Goal: Transaction & Acquisition: Book appointment/travel/reservation

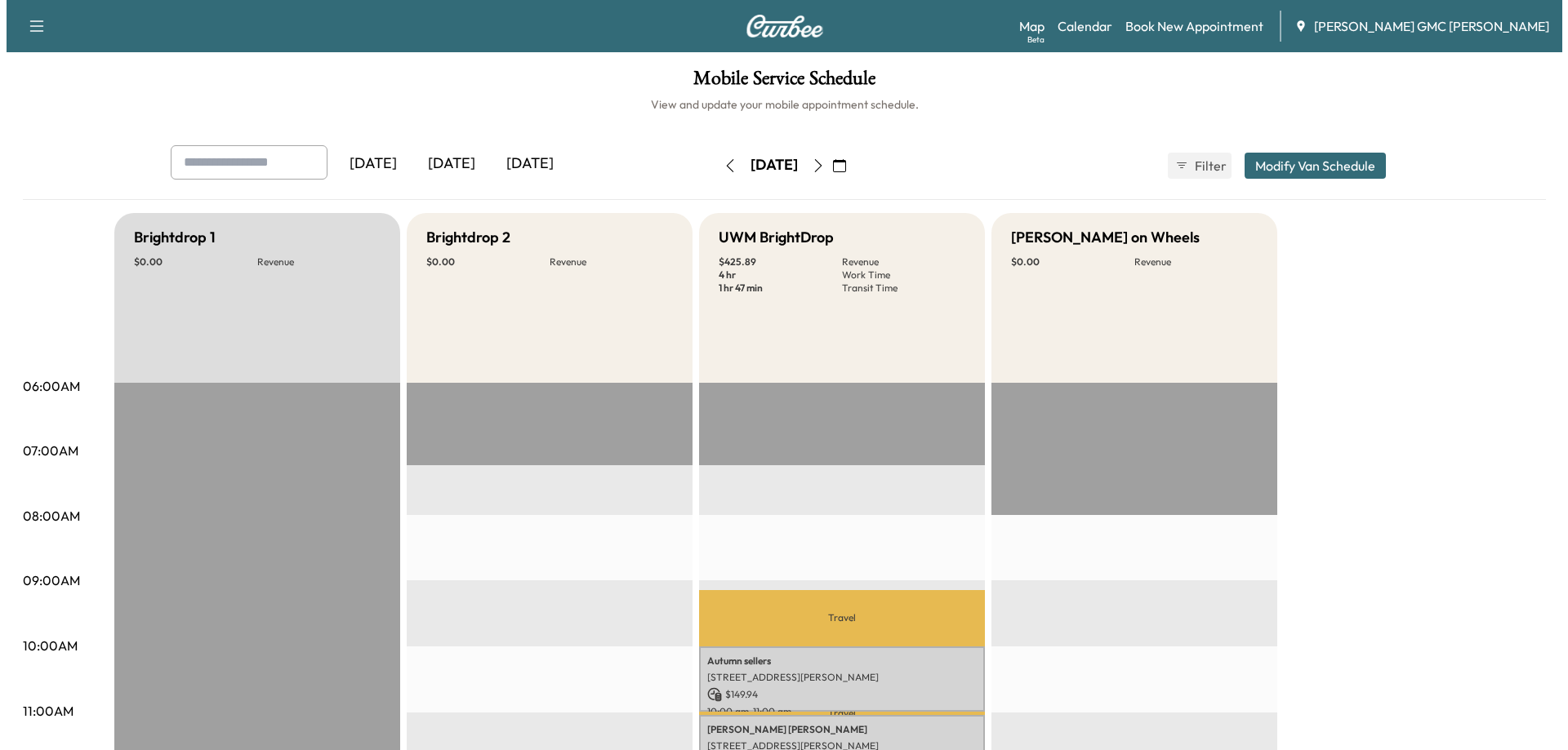
scroll to position [81, 0]
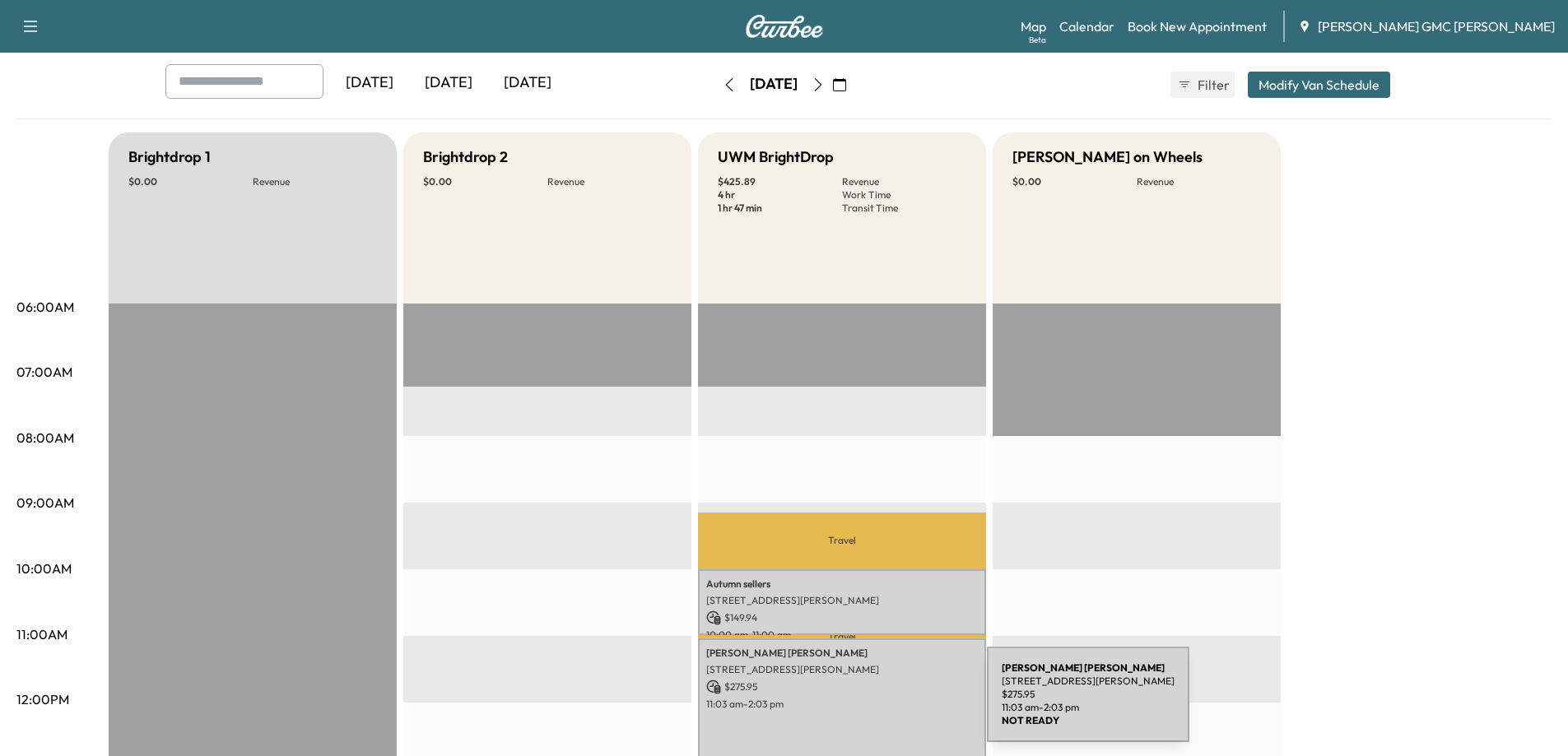
click at [862, 701] on p "11:03 am - 2:03 pm" at bounding box center [842, 704] width 272 height 14
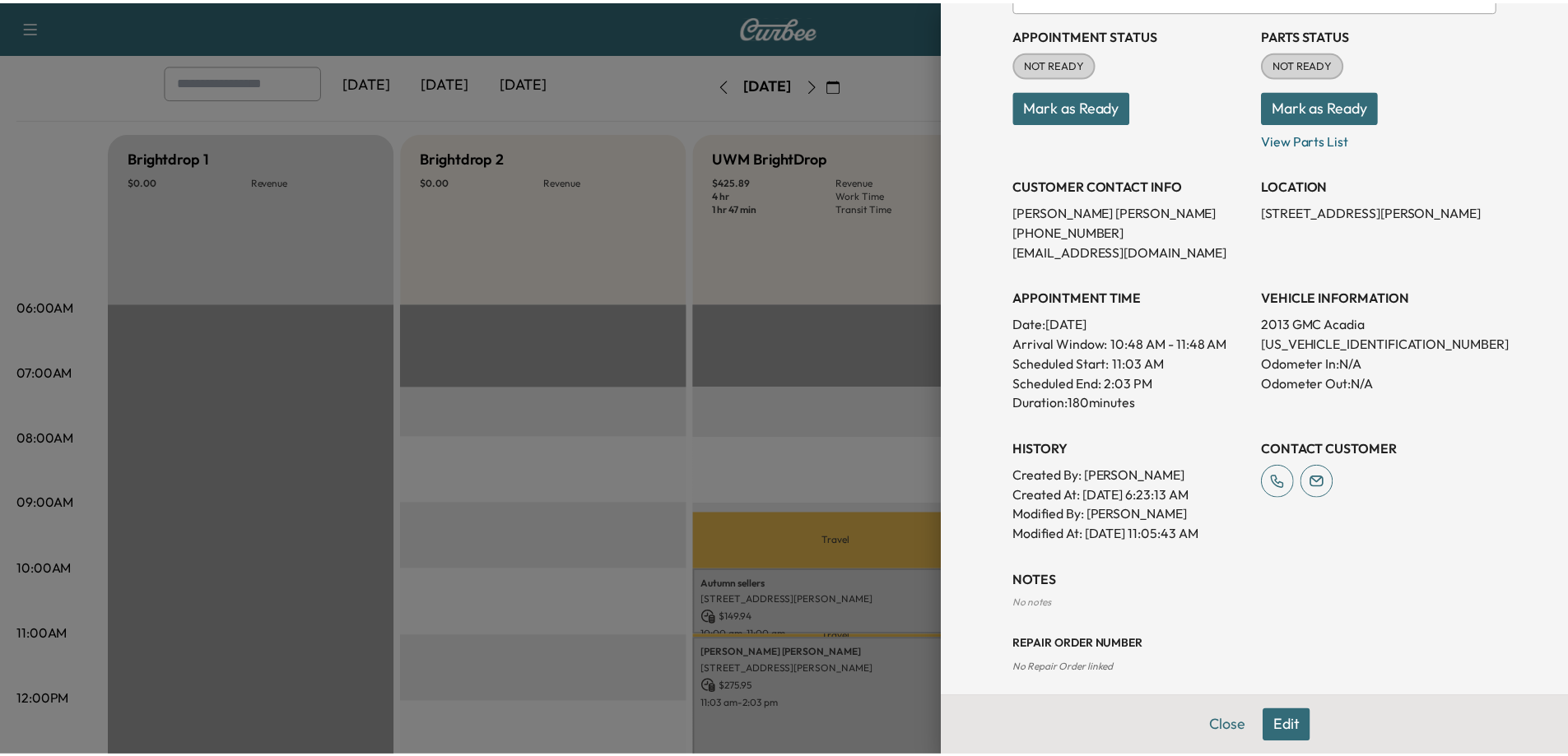
scroll to position [195, 0]
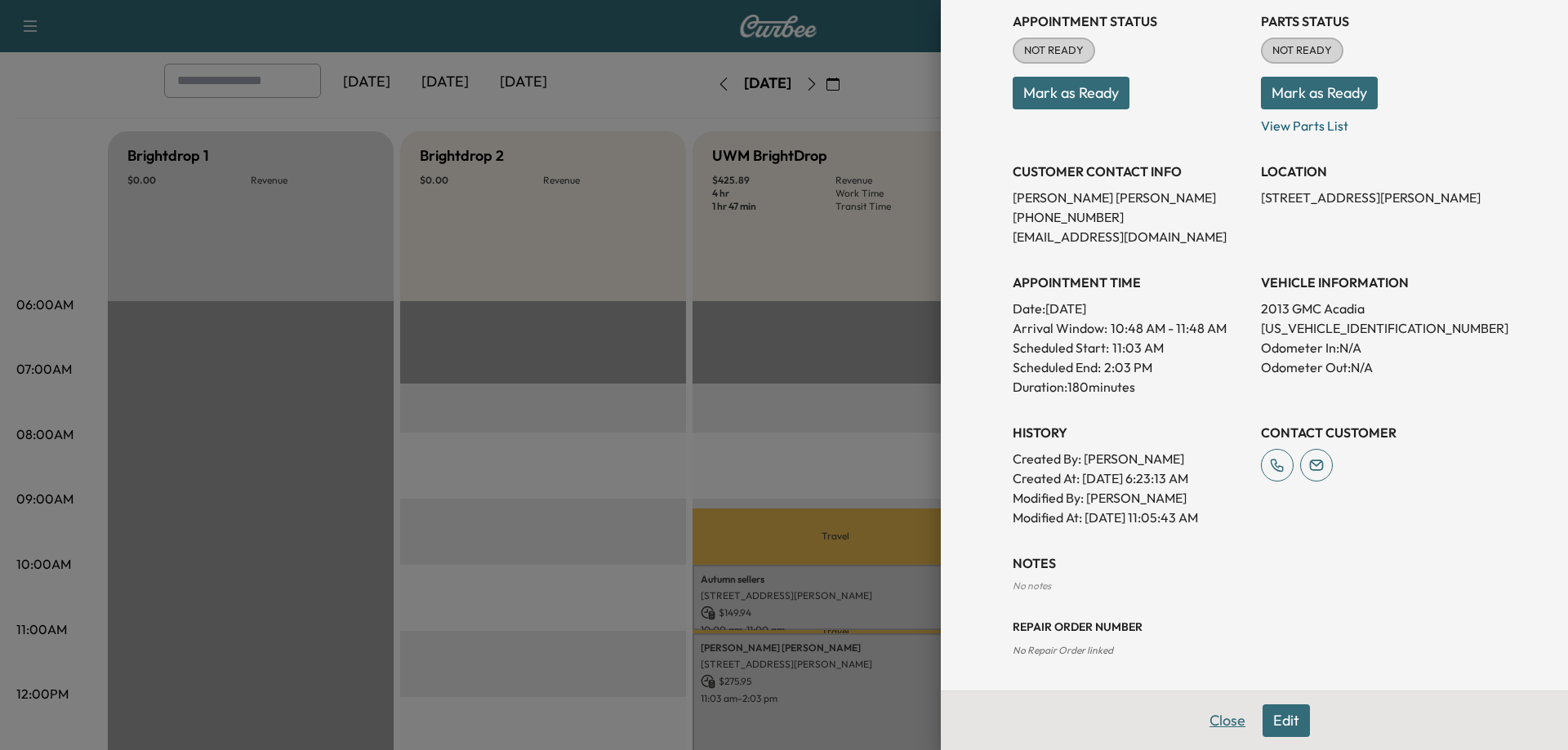
click at [1209, 726] on button "Close" at bounding box center [1228, 721] width 57 height 33
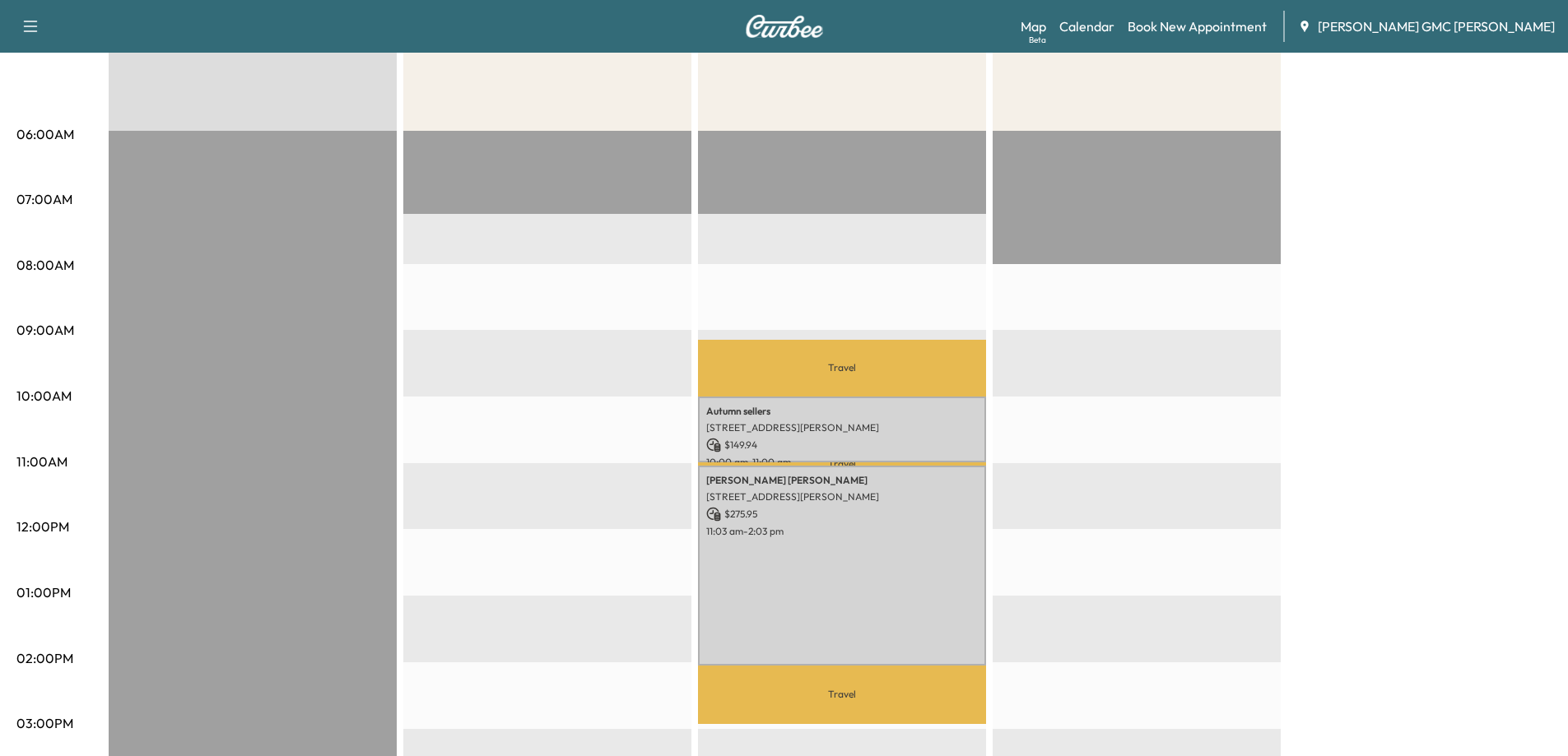
scroll to position [0, 0]
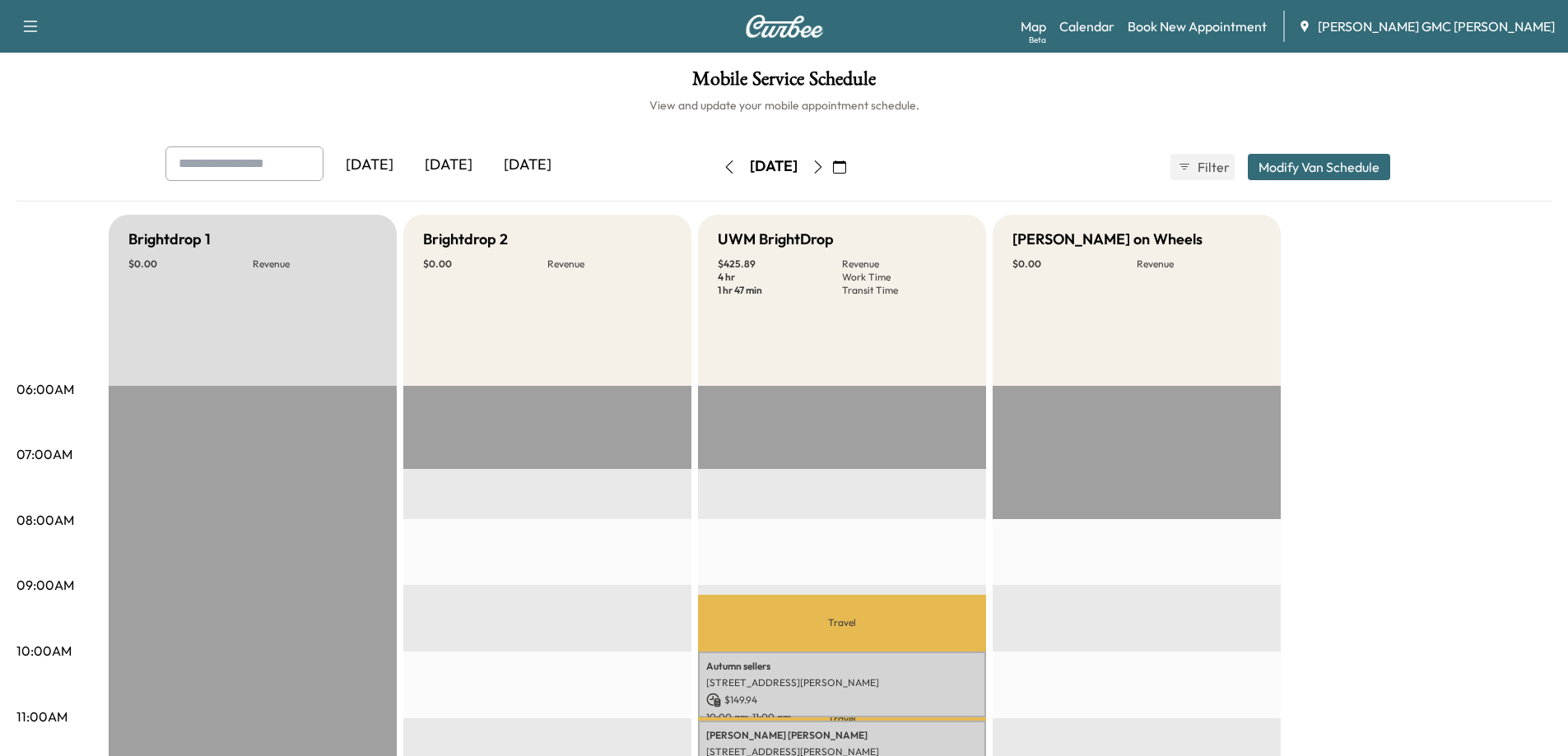
click at [778, 23] on img at bounding box center [784, 25] width 79 height 23
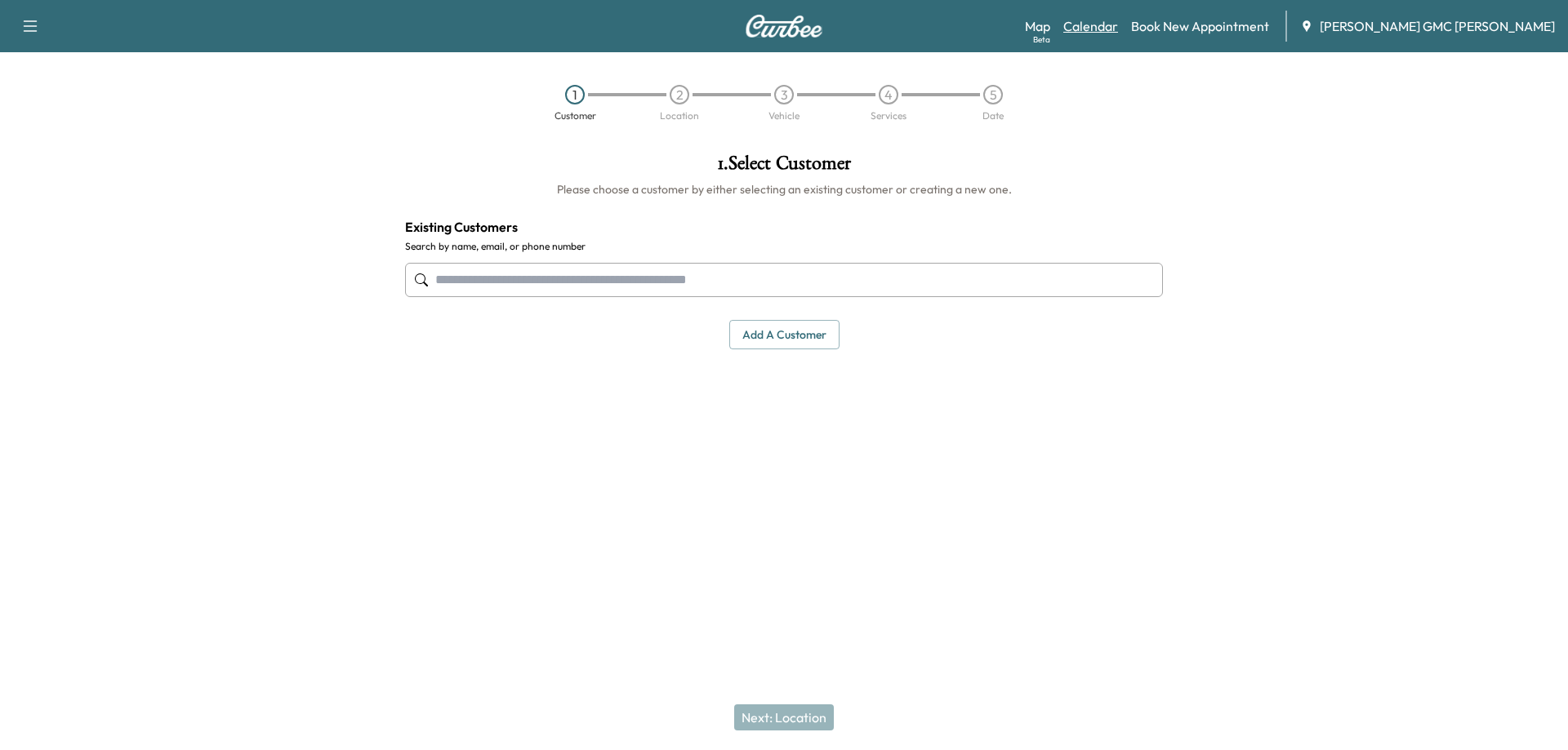
click at [1118, 28] on link "Calendar" at bounding box center [1090, 25] width 55 height 19
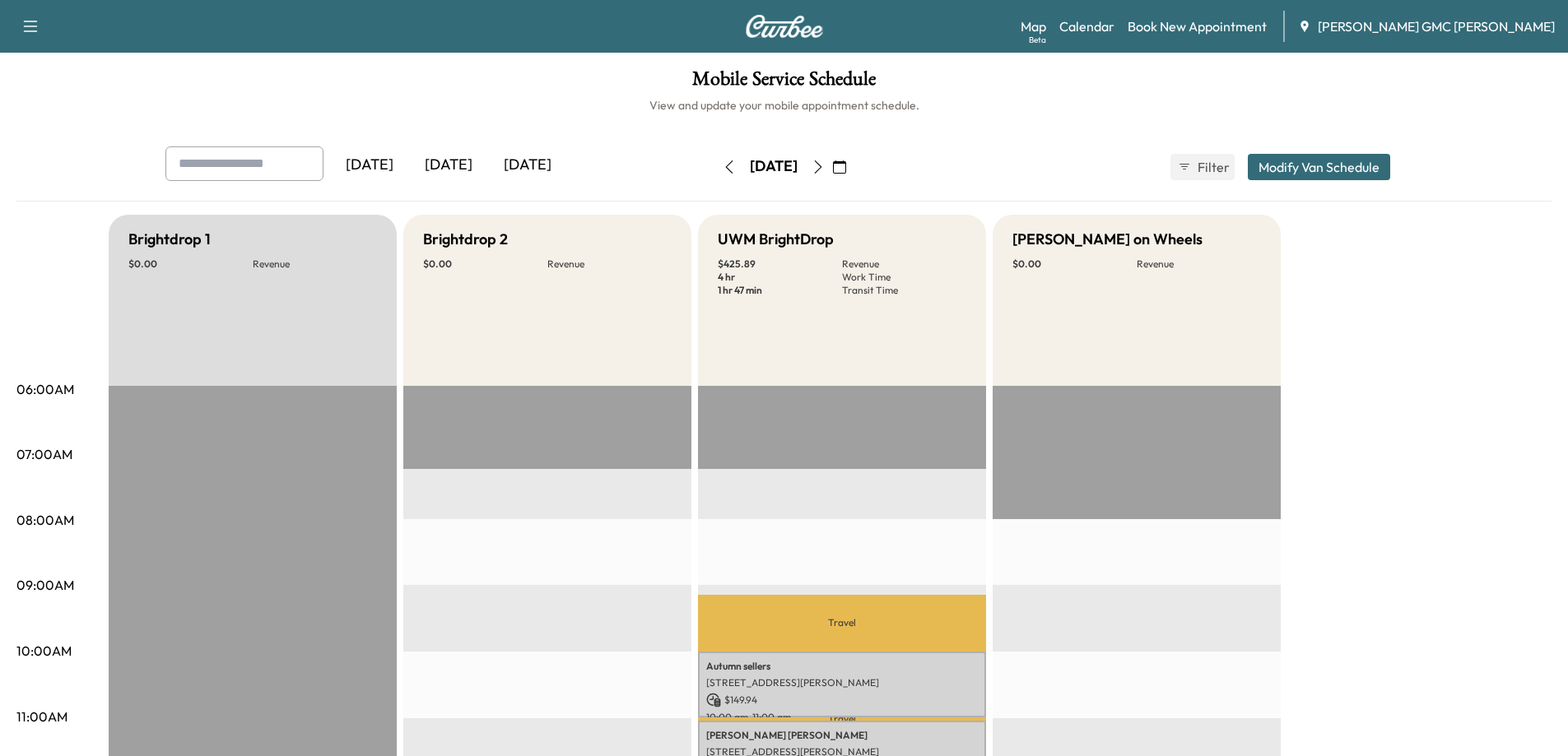
click at [822, 163] on icon "button" at bounding box center [817, 168] width 8 height 14
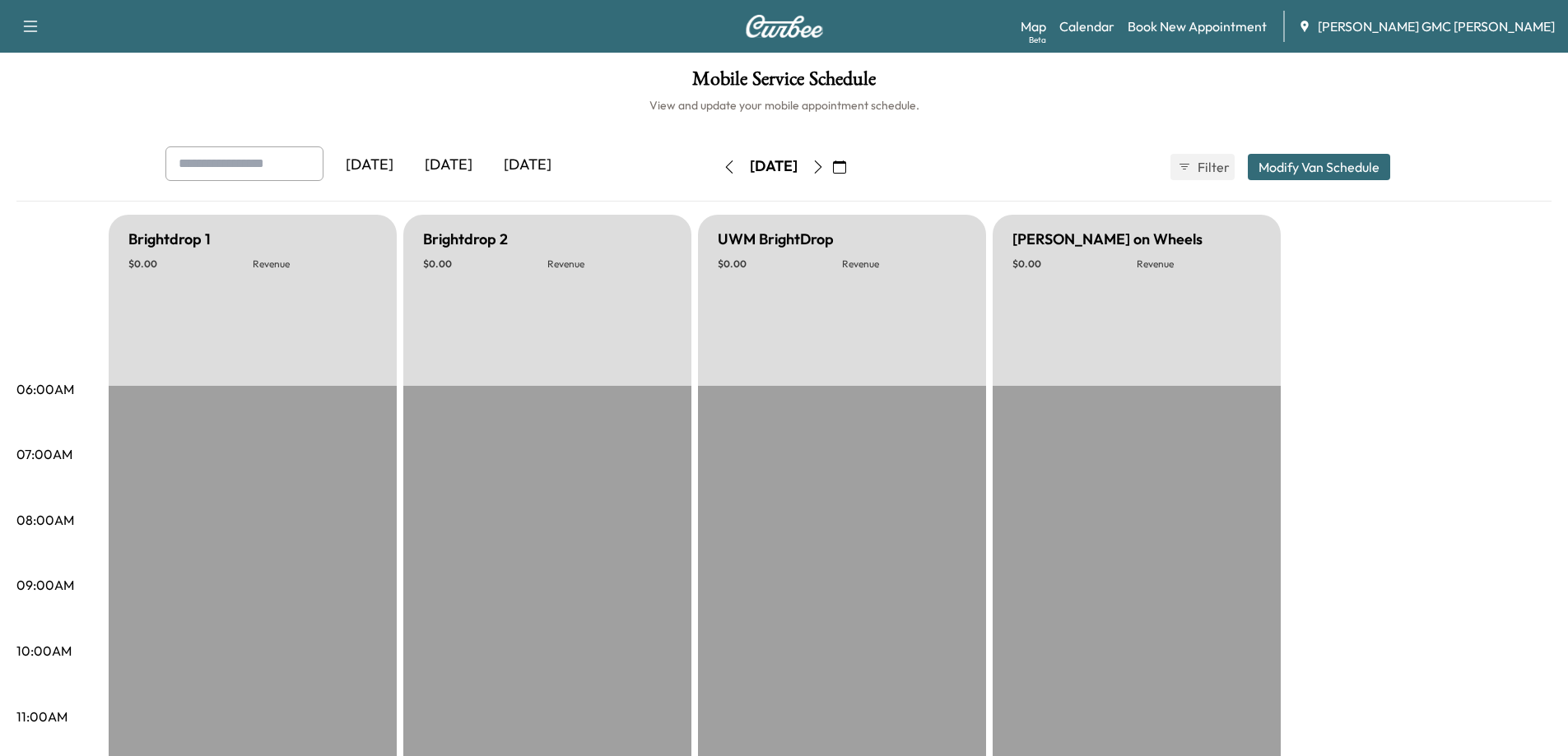
click at [825, 164] on icon "button" at bounding box center [818, 168] width 14 height 14
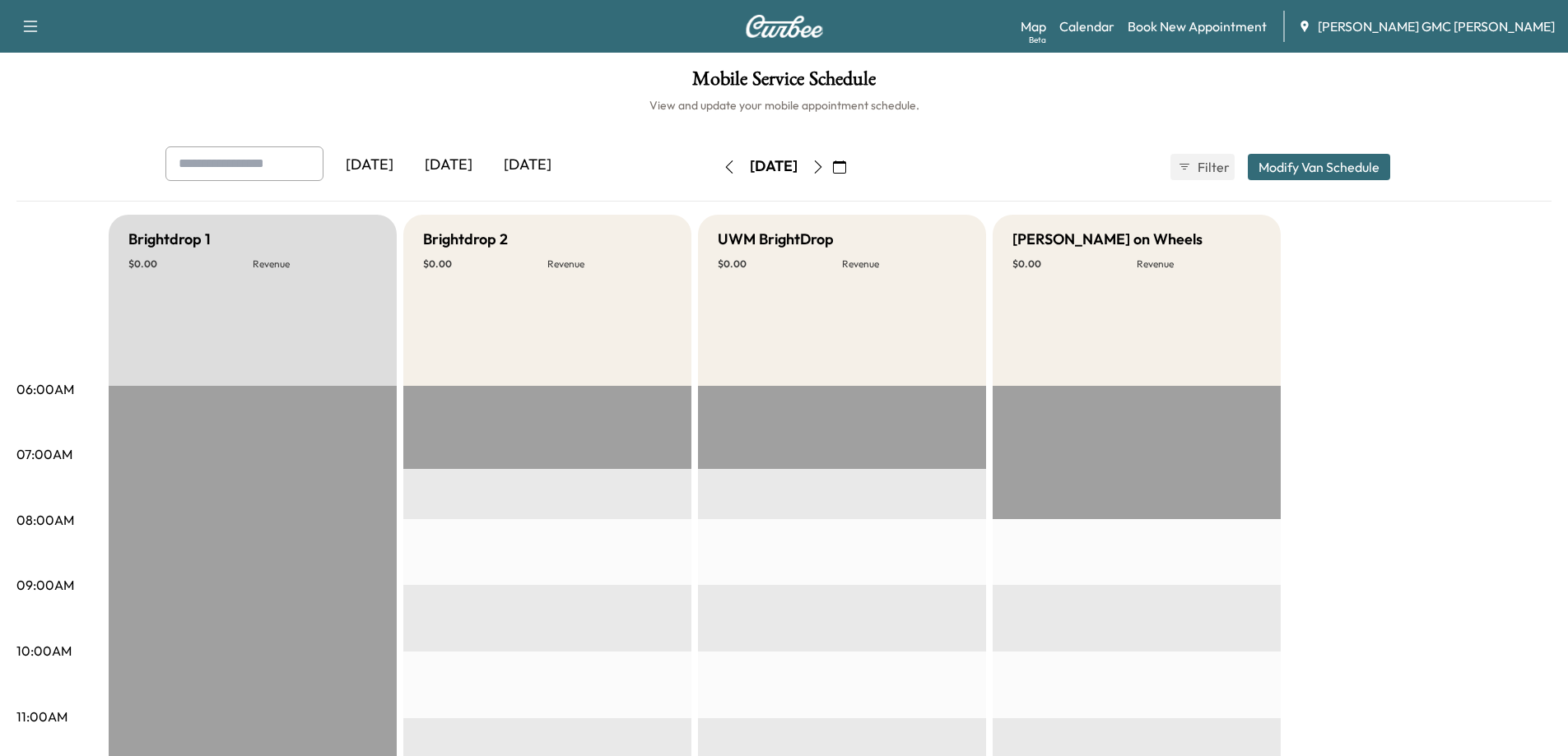
click at [1327, 163] on button "Modify Van Schedule" at bounding box center [1319, 167] width 142 height 26
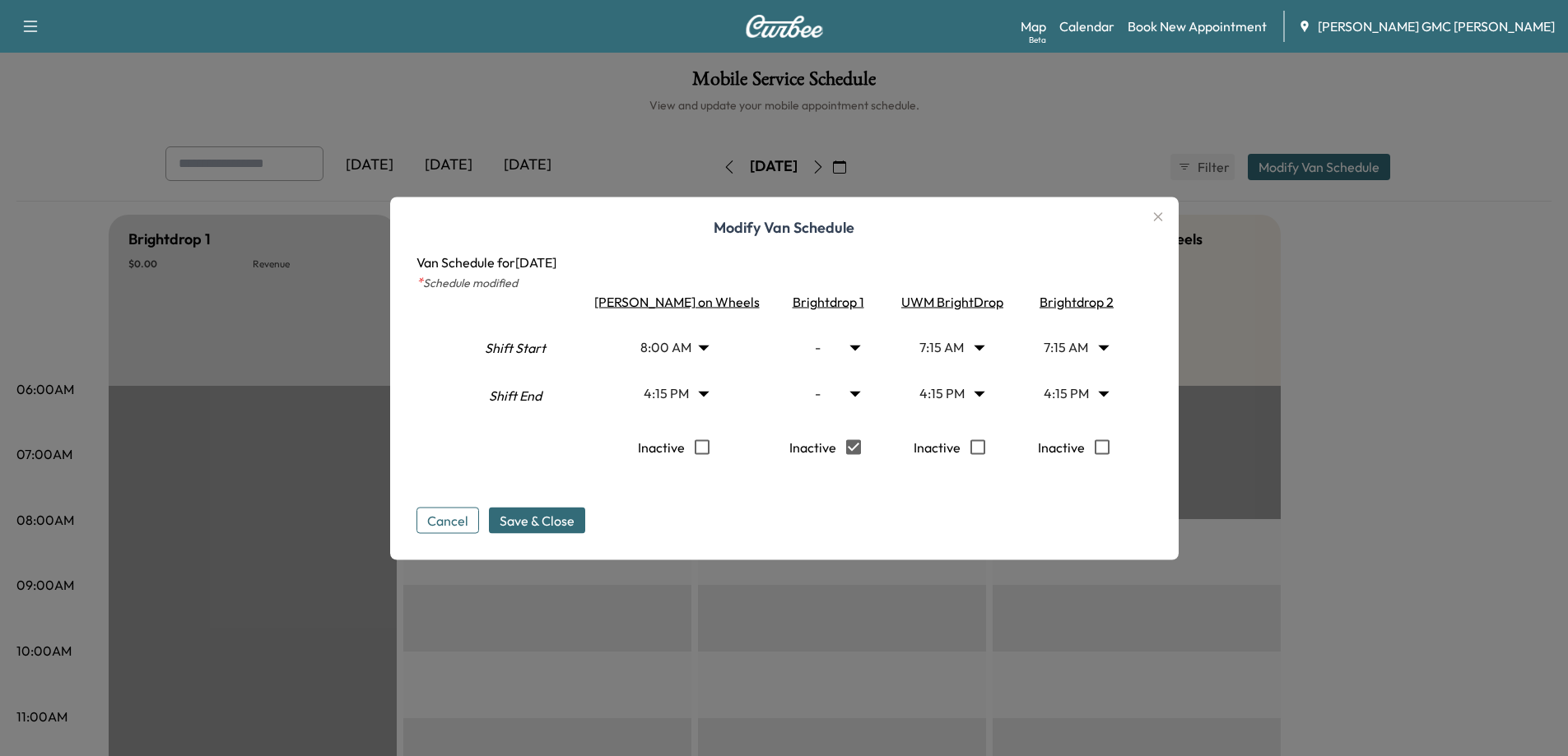
type input "*"
click at [558, 520] on span "Save & Close" at bounding box center [537, 520] width 75 height 19
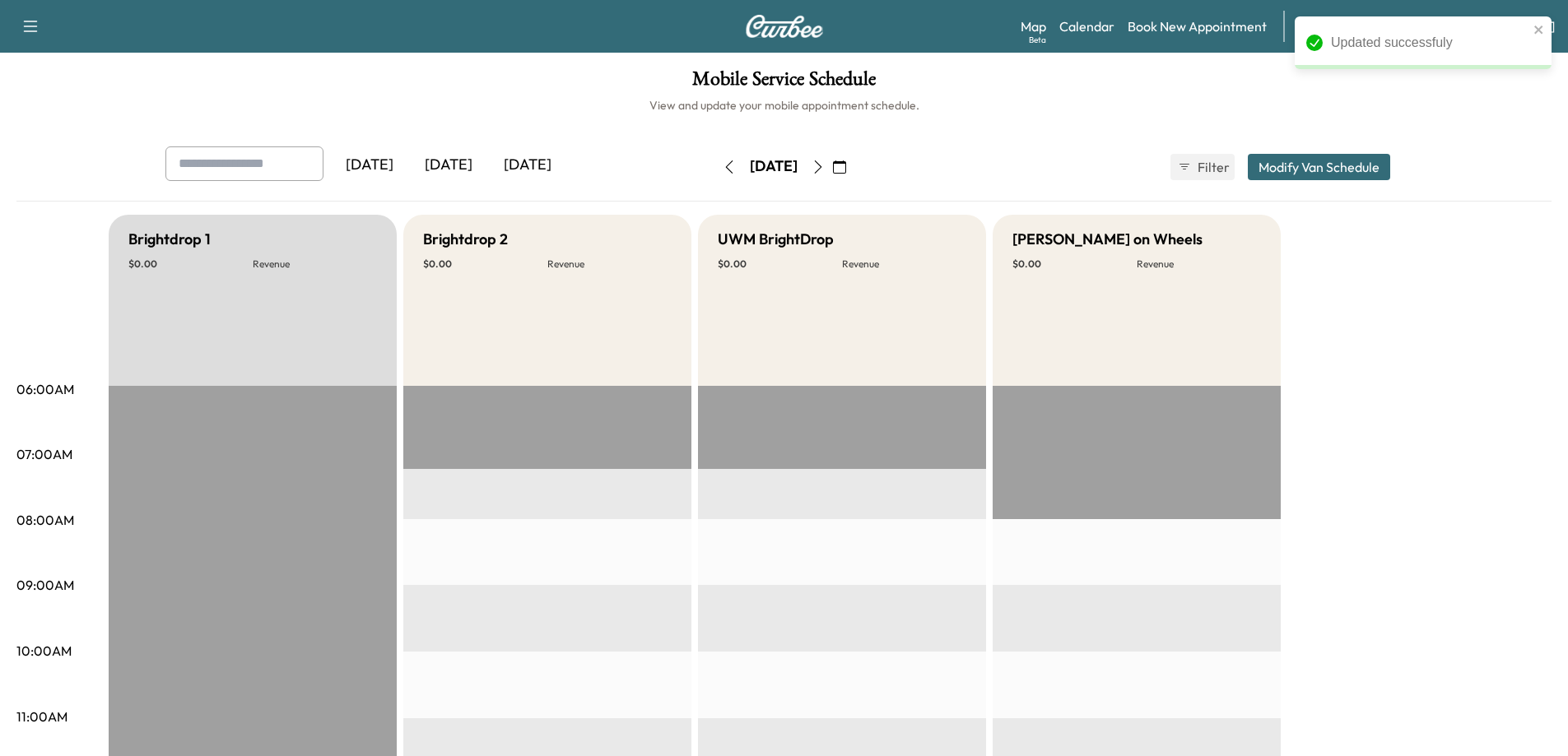
click at [825, 164] on icon "button" at bounding box center [818, 168] width 14 height 14
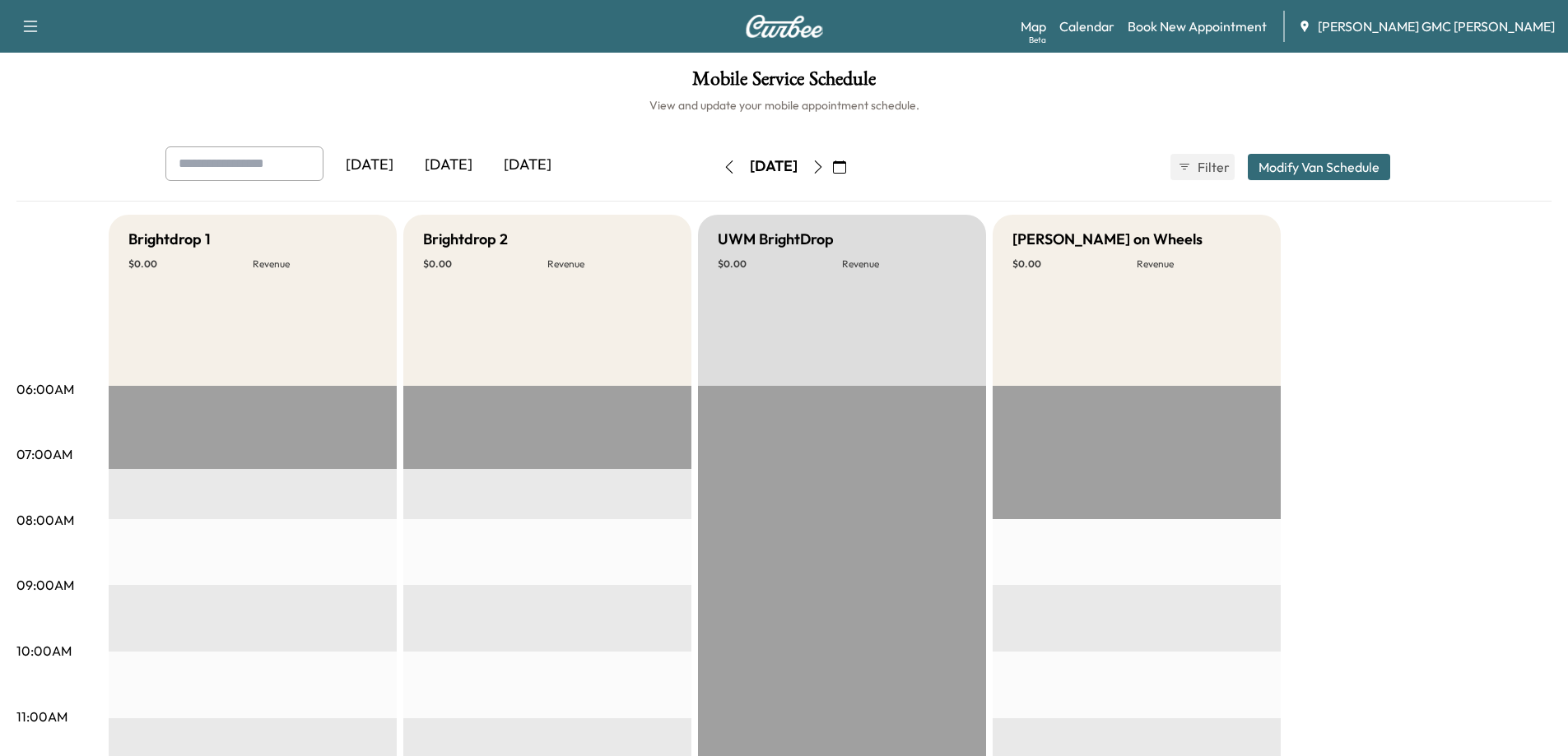
click at [784, 23] on img at bounding box center [784, 25] width 79 height 23
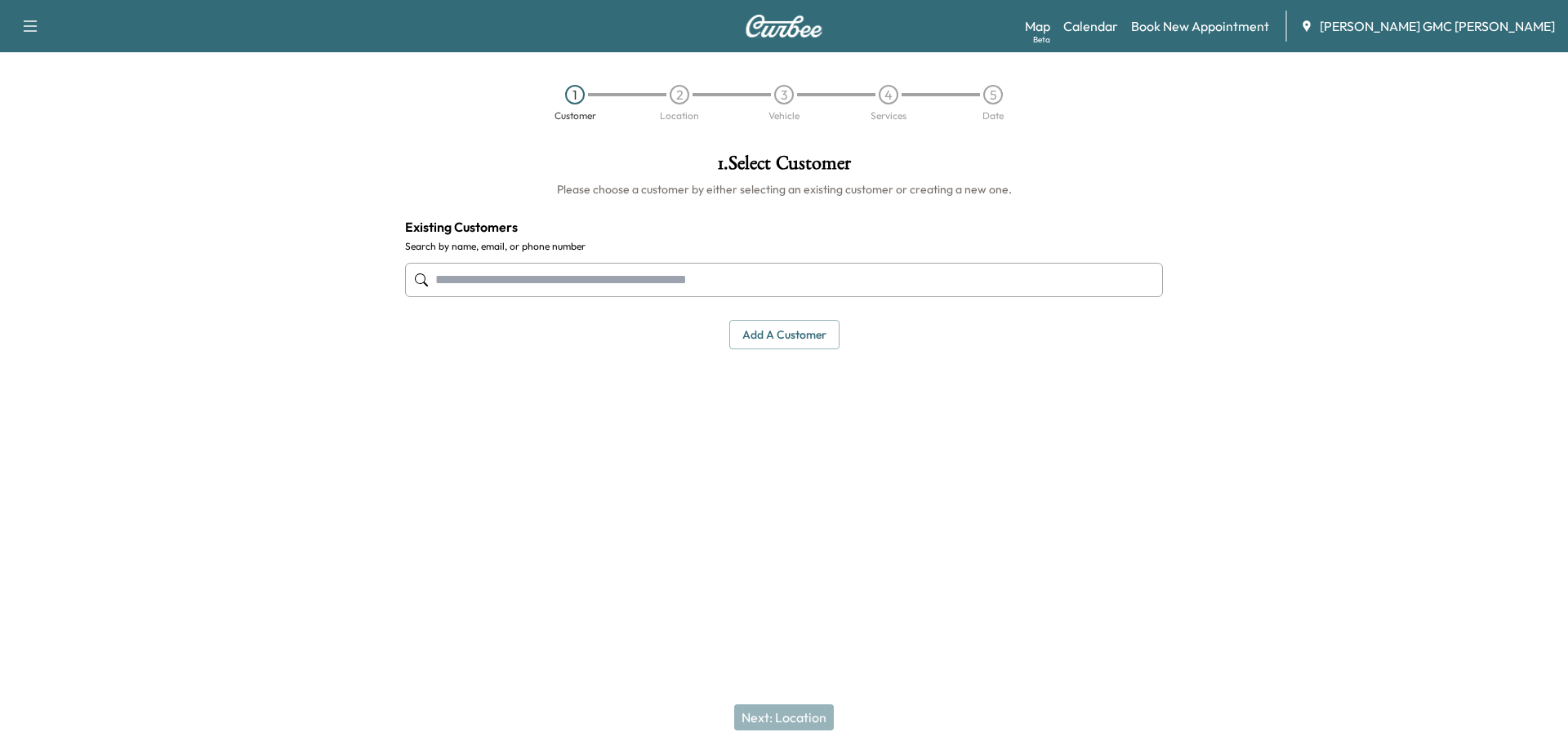
click at [621, 275] on input "text" at bounding box center [784, 280] width 758 height 34
click at [788, 339] on button "Add a customer" at bounding box center [784, 335] width 110 height 30
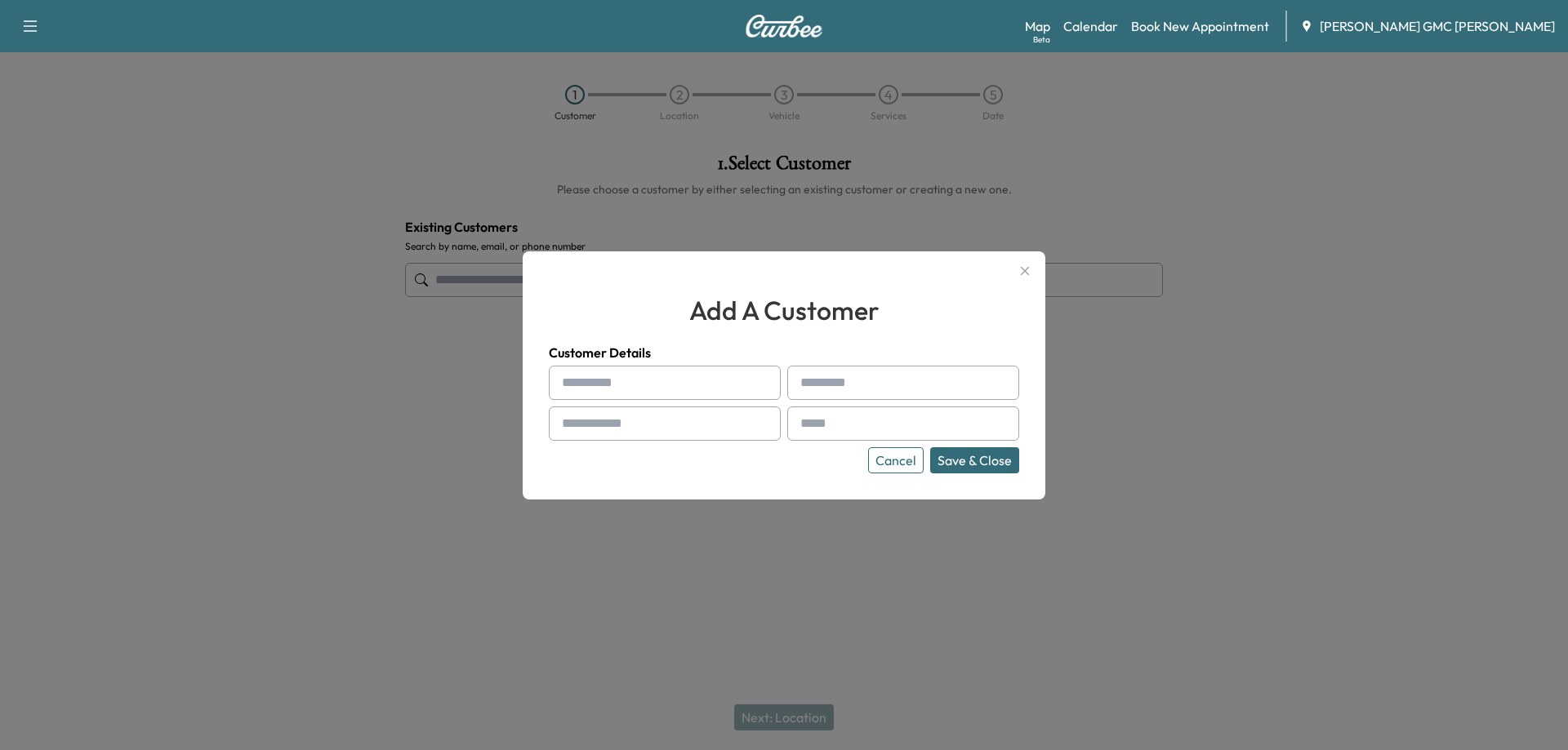
click at [700, 378] on input "text" at bounding box center [665, 382] width 232 height 34
drag, startPoint x: 915, startPoint y: 453, endPoint x: 911, endPoint y: 443, distance: 10.8
click at [915, 453] on button "Cancel" at bounding box center [896, 460] width 55 height 26
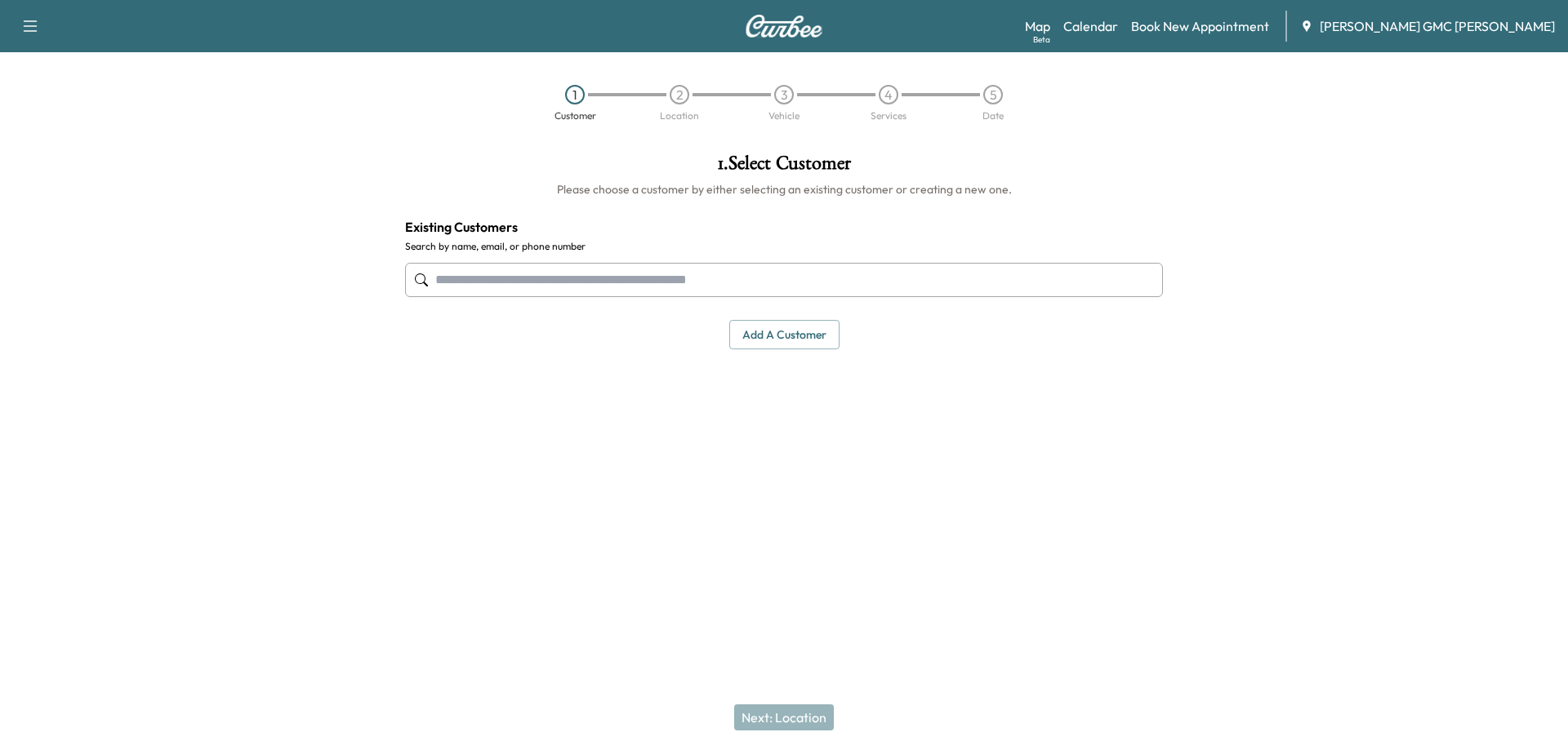
click at [798, 334] on button "Add a customer" at bounding box center [784, 335] width 110 height 30
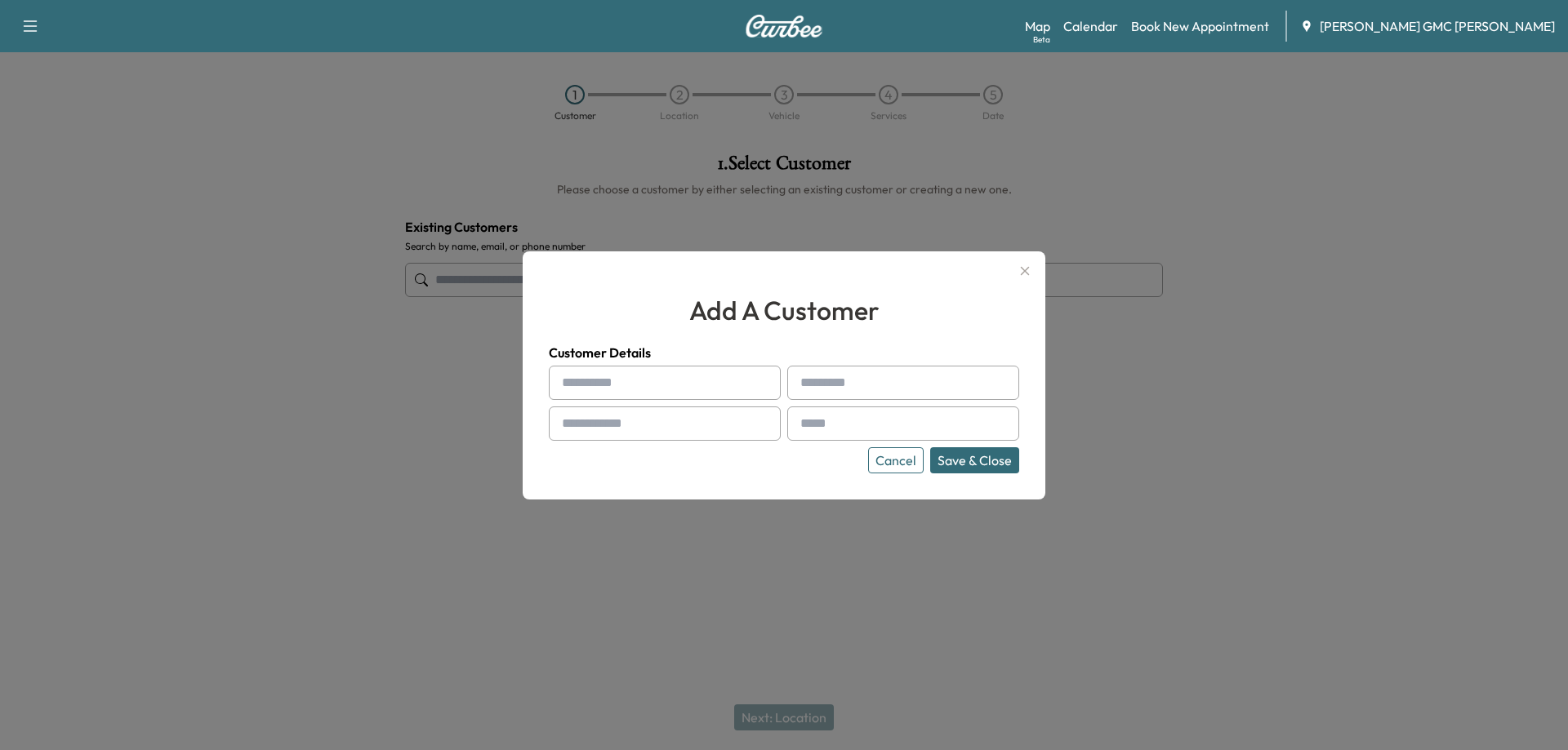
drag, startPoint x: 624, startPoint y: 380, endPoint x: 553, endPoint y: 393, distance: 72.2
click at [624, 380] on input "text" at bounding box center [665, 382] width 232 height 34
type input "********"
type input "**********"
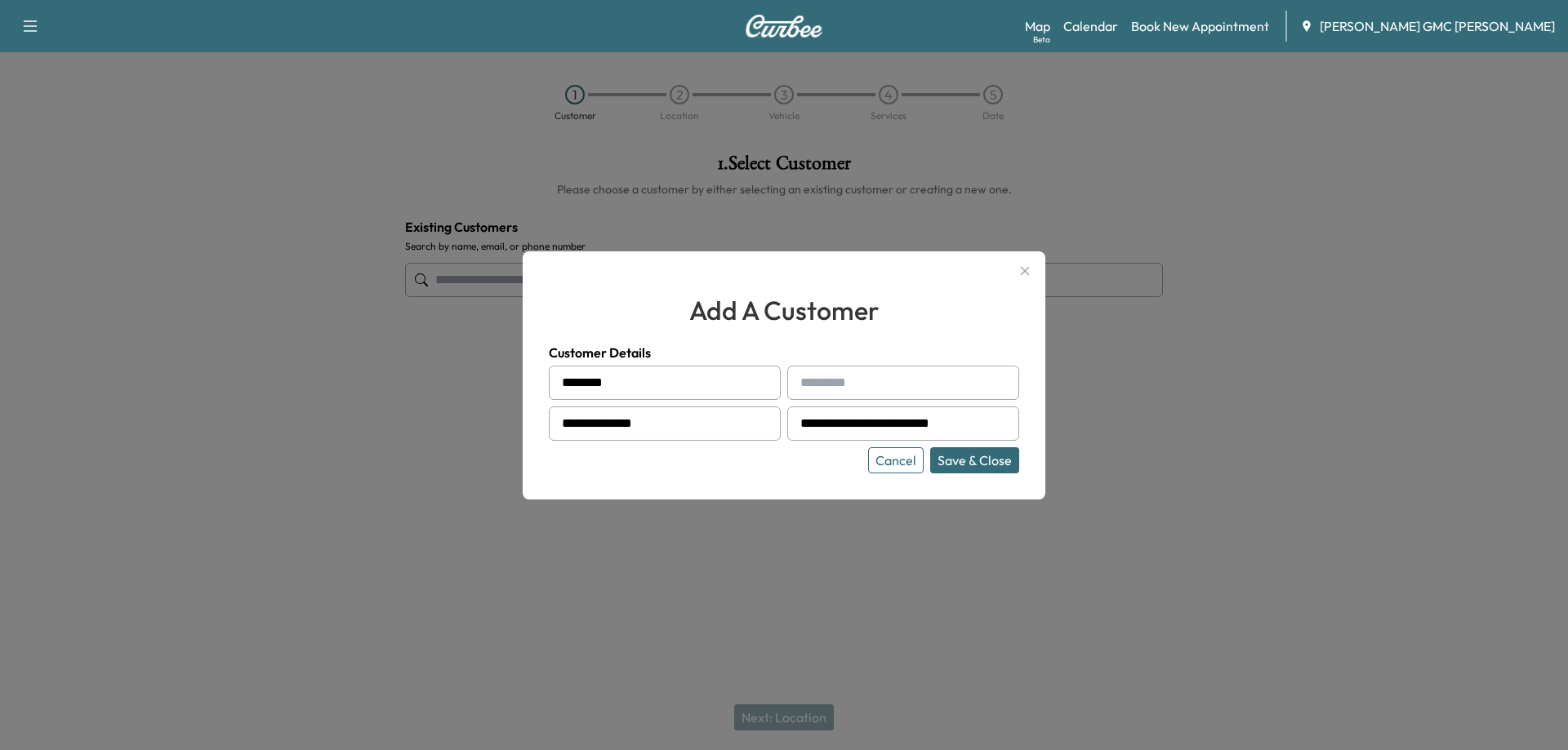
click at [976, 455] on button "Save & Close" at bounding box center [975, 460] width 89 height 26
type input "****"
click at [994, 464] on button "Save & Close" at bounding box center [975, 460] width 89 height 26
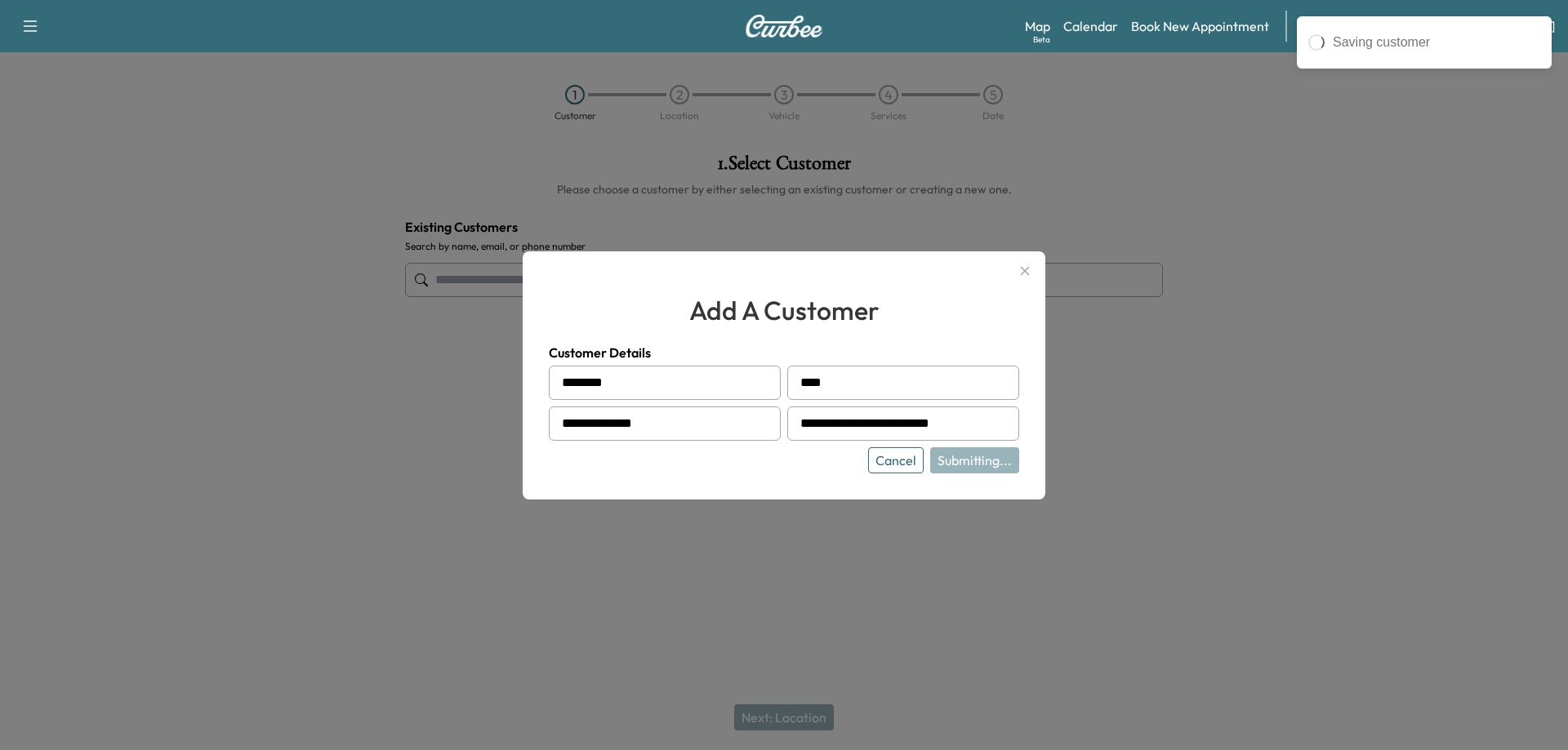
type input "**********"
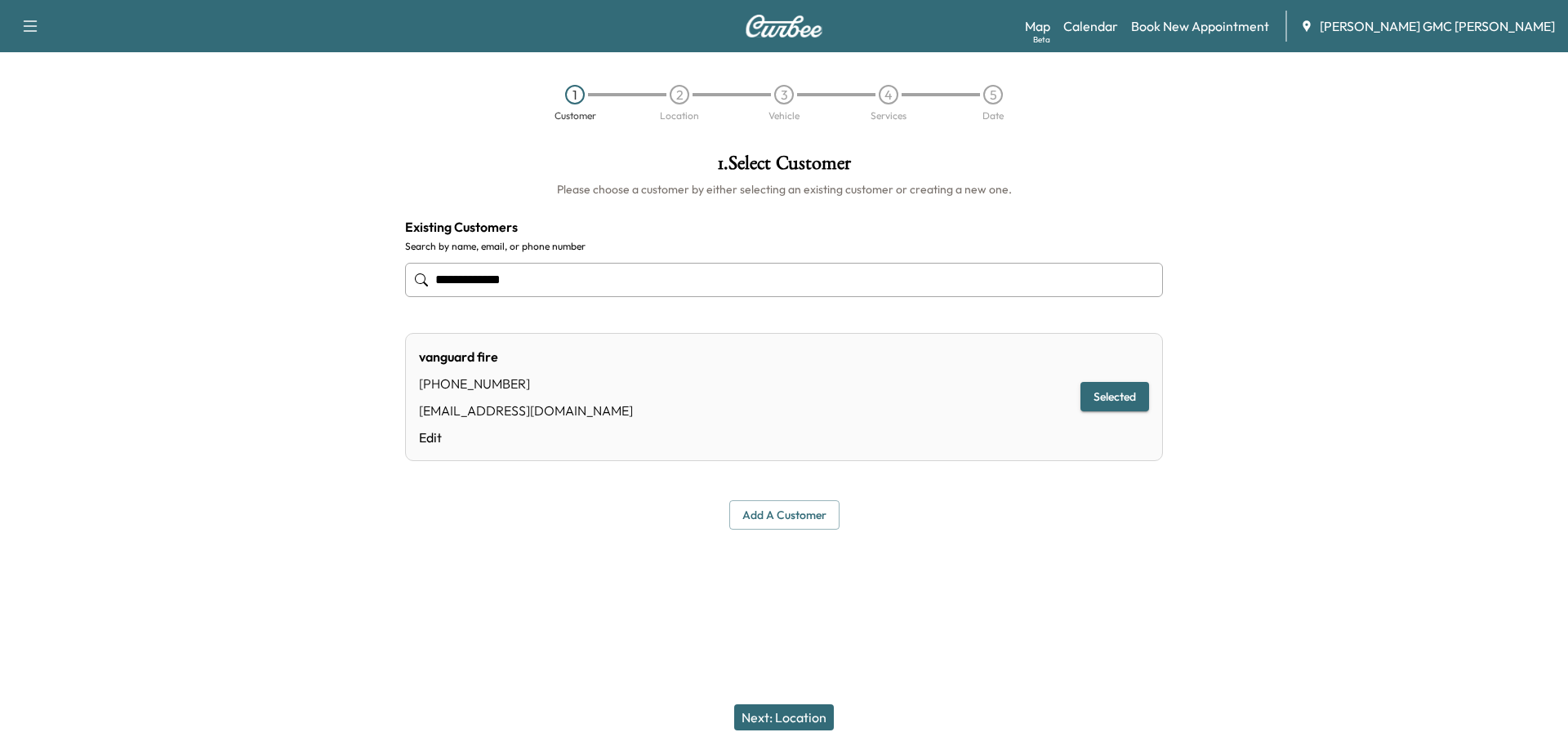
click at [769, 718] on button "Next: Location" at bounding box center [784, 717] width 100 height 26
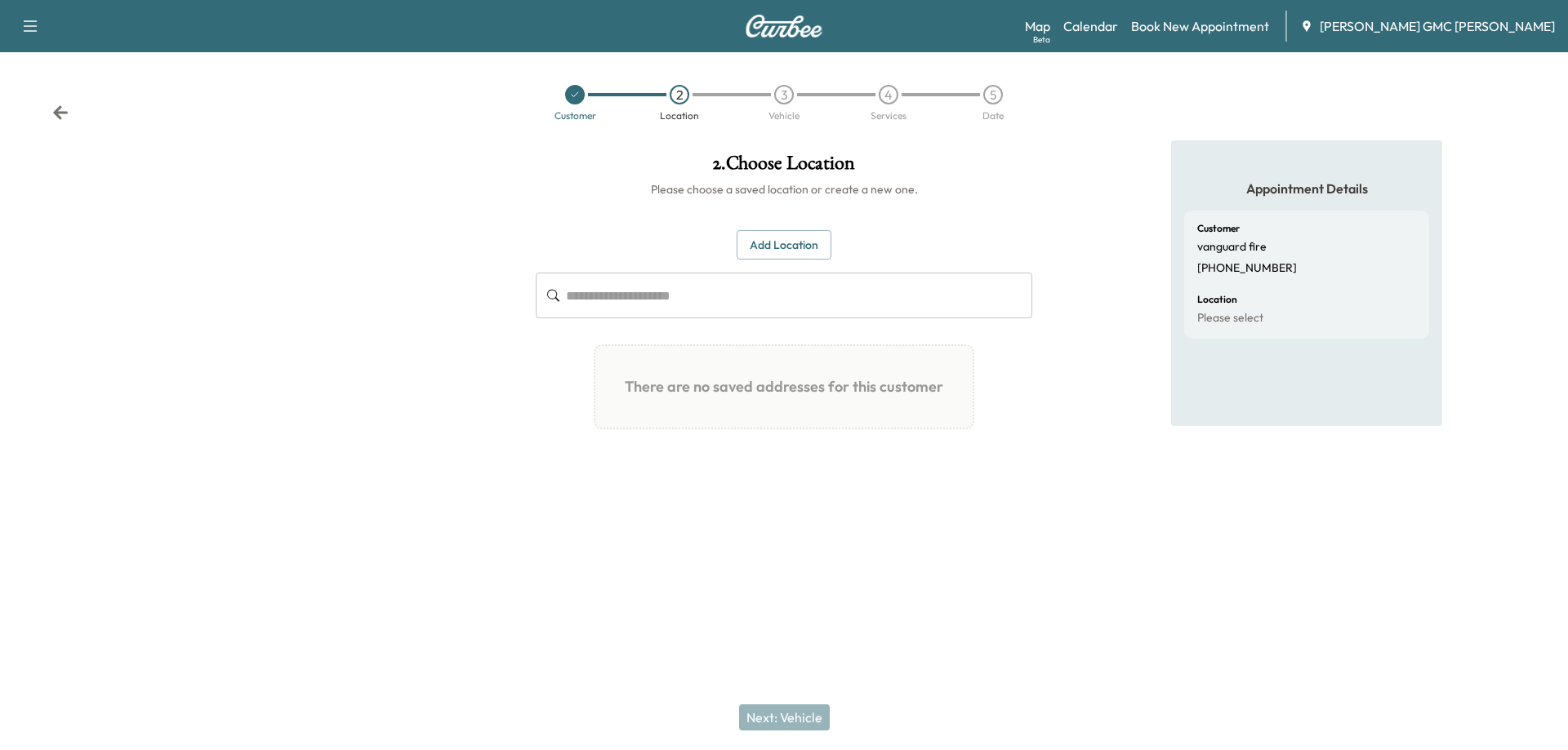
click at [784, 249] on button "Add Location" at bounding box center [784, 245] width 95 height 30
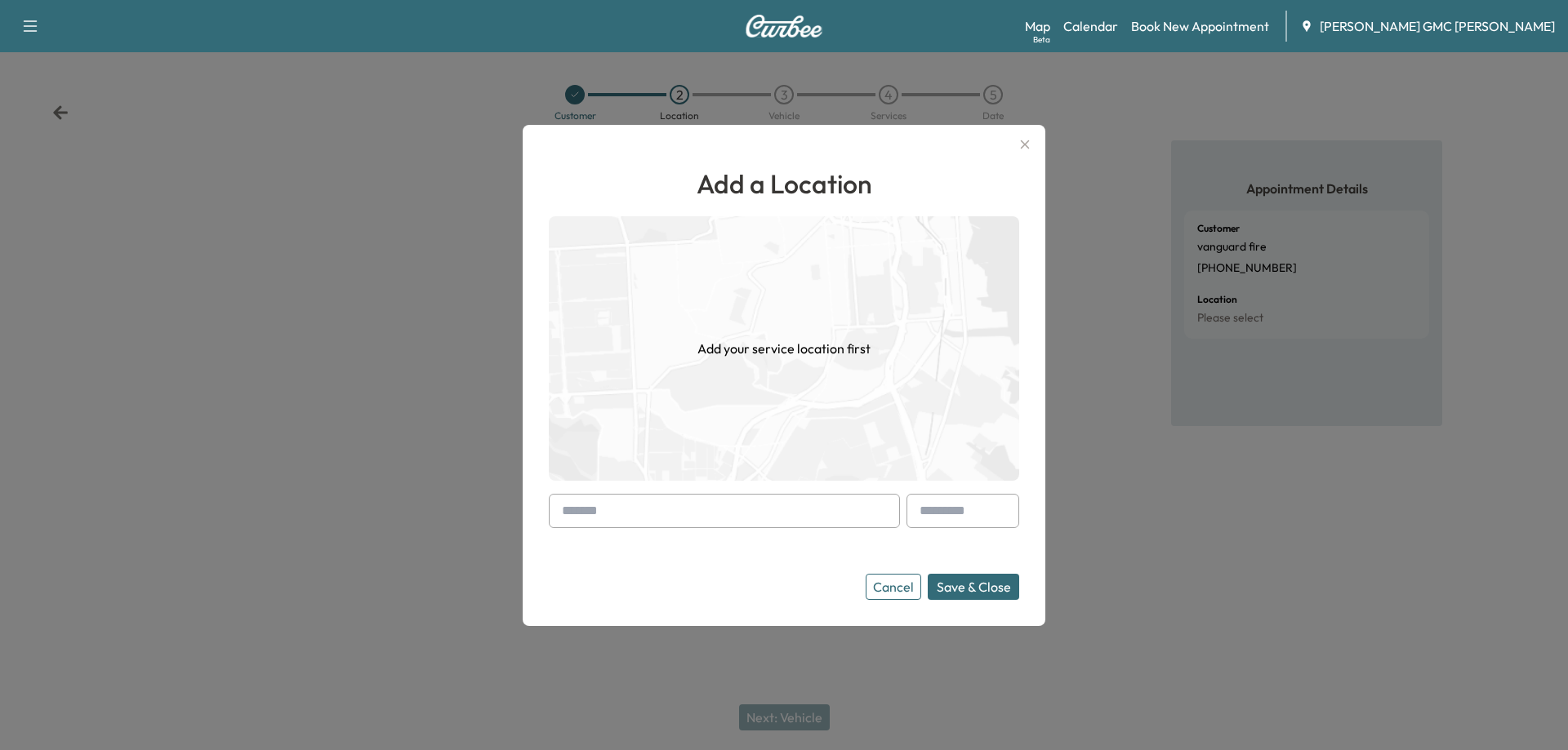
click at [791, 512] on input "text" at bounding box center [724, 511] width 351 height 34
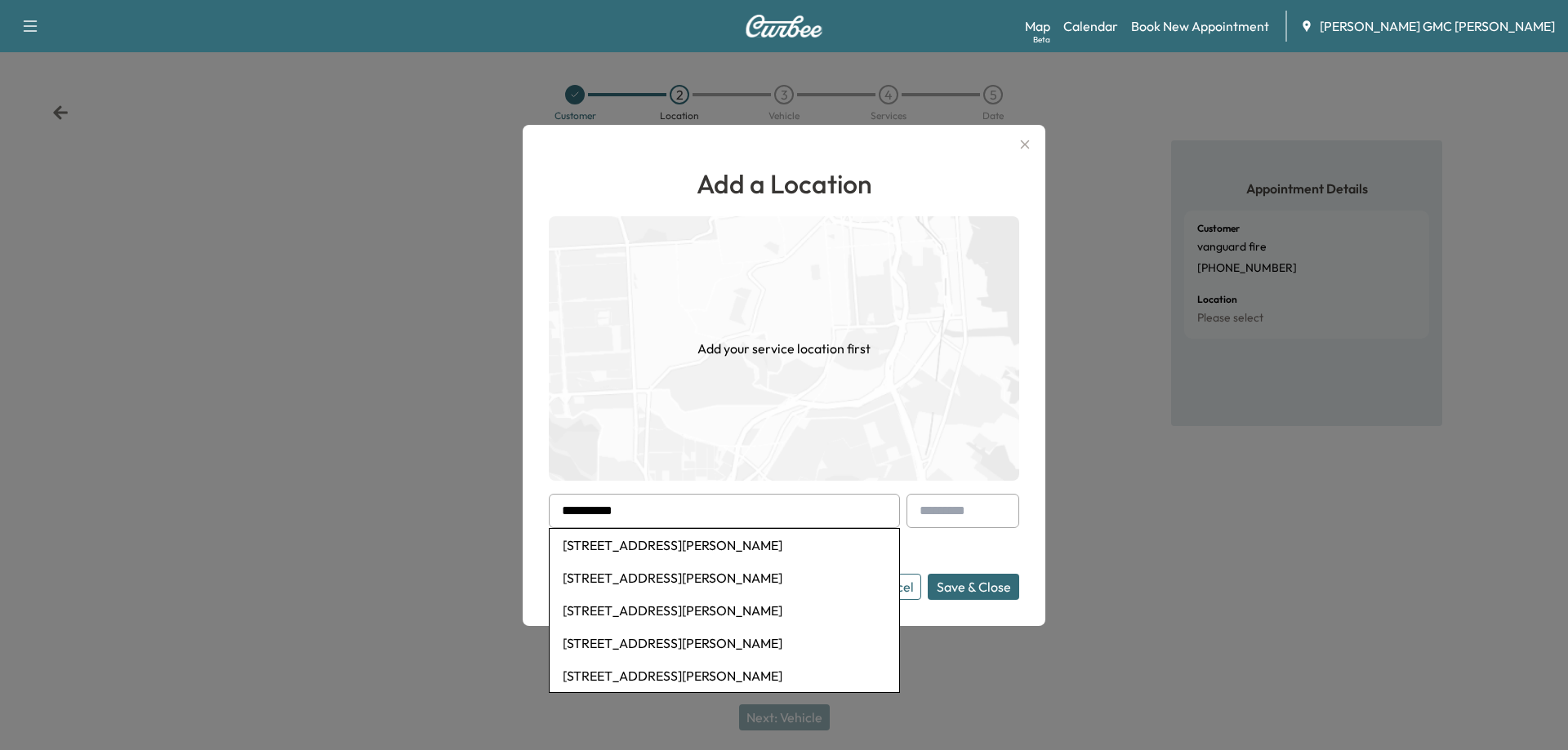
click at [669, 543] on li "28351 Beck Road, Wixom, MI, USA" at bounding box center [724, 545] width 350 height 33
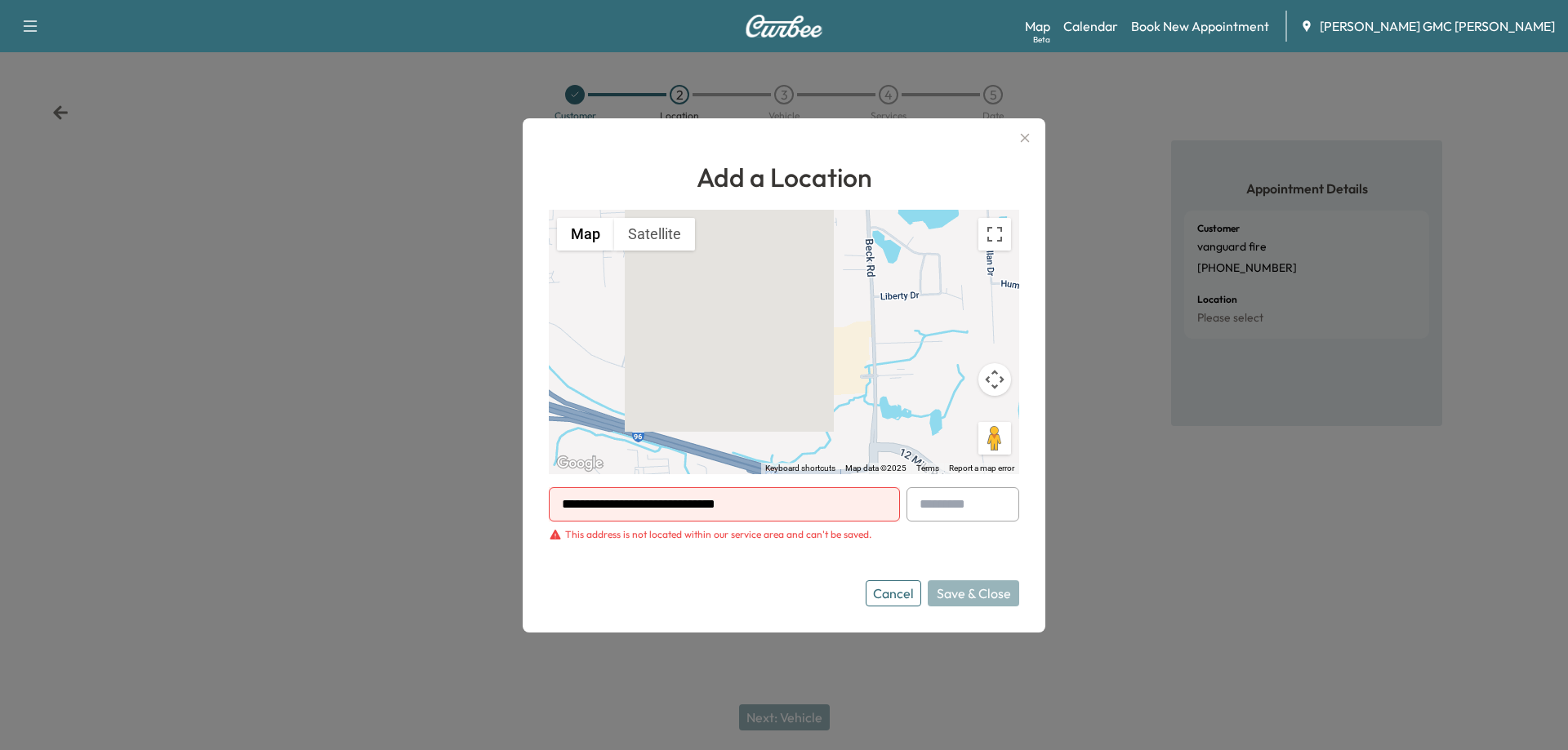
drag, startPoint x: 781, startPoint y: 498, endPoint x: 538, endPoint y: 511, distance: 243.3
click at [538, 511] on div "**********" at bounding box center [784, 375] width 523 height 514
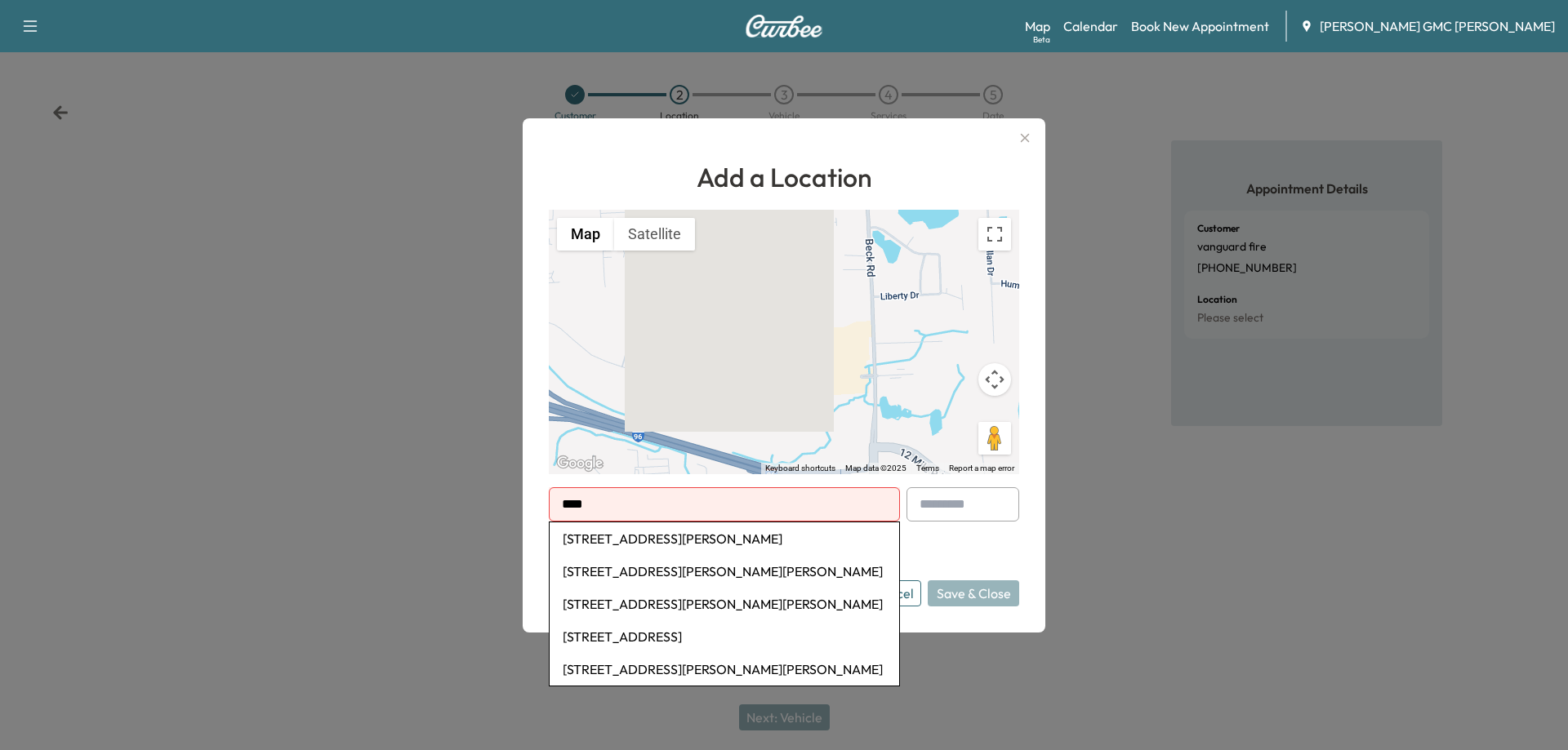
click at [618, 532] on li "1146 South State Road, Davison, MI, USA" at bounding box center [724, 538] width 350 height 33
type input "**********"
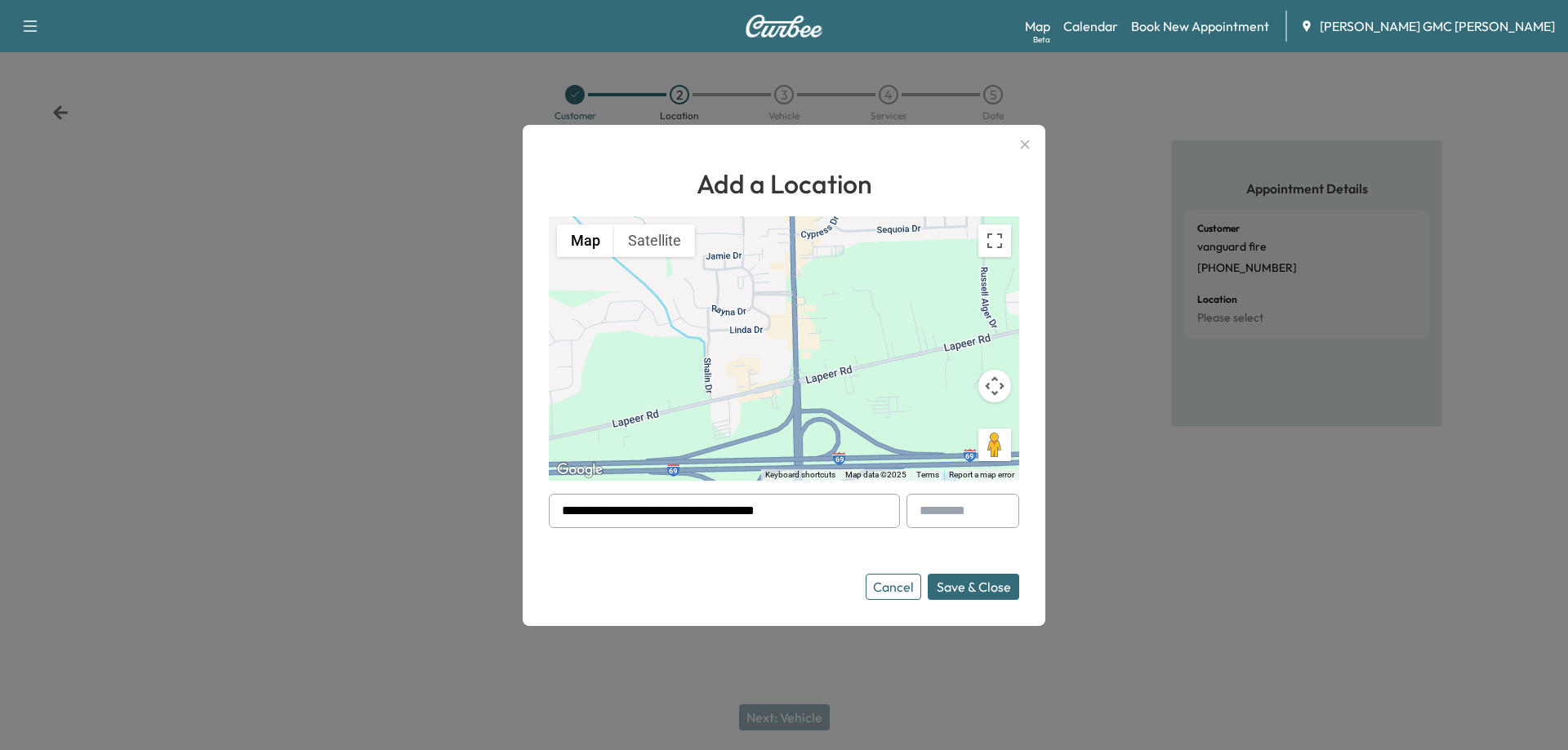
click at [981, 586] on button "Save & Close" at bounding box center [973, 586] width 92 height 26
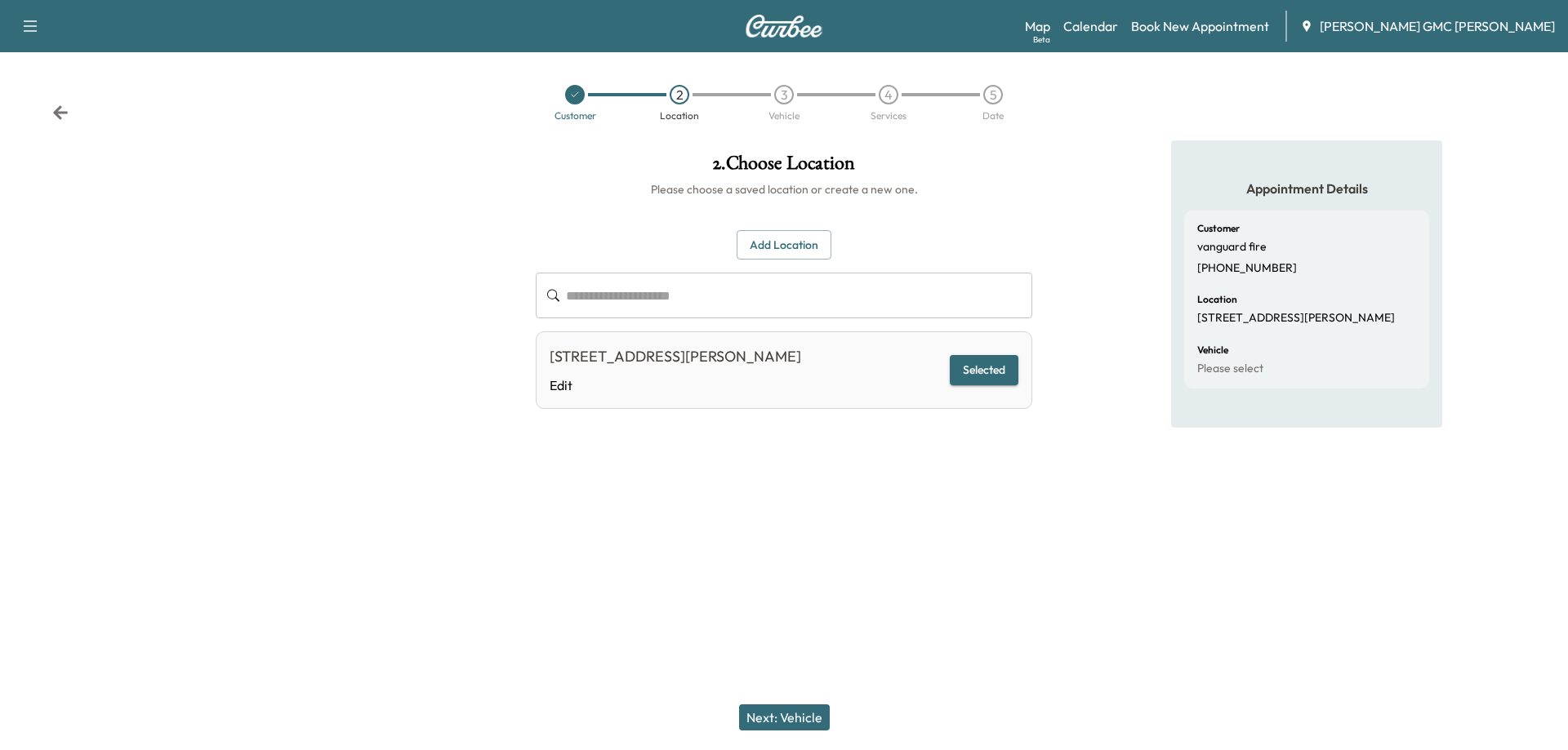
click at [802, 721] on button "Next: Vehicle" at bounding box center [785, 717] width 91 height 26
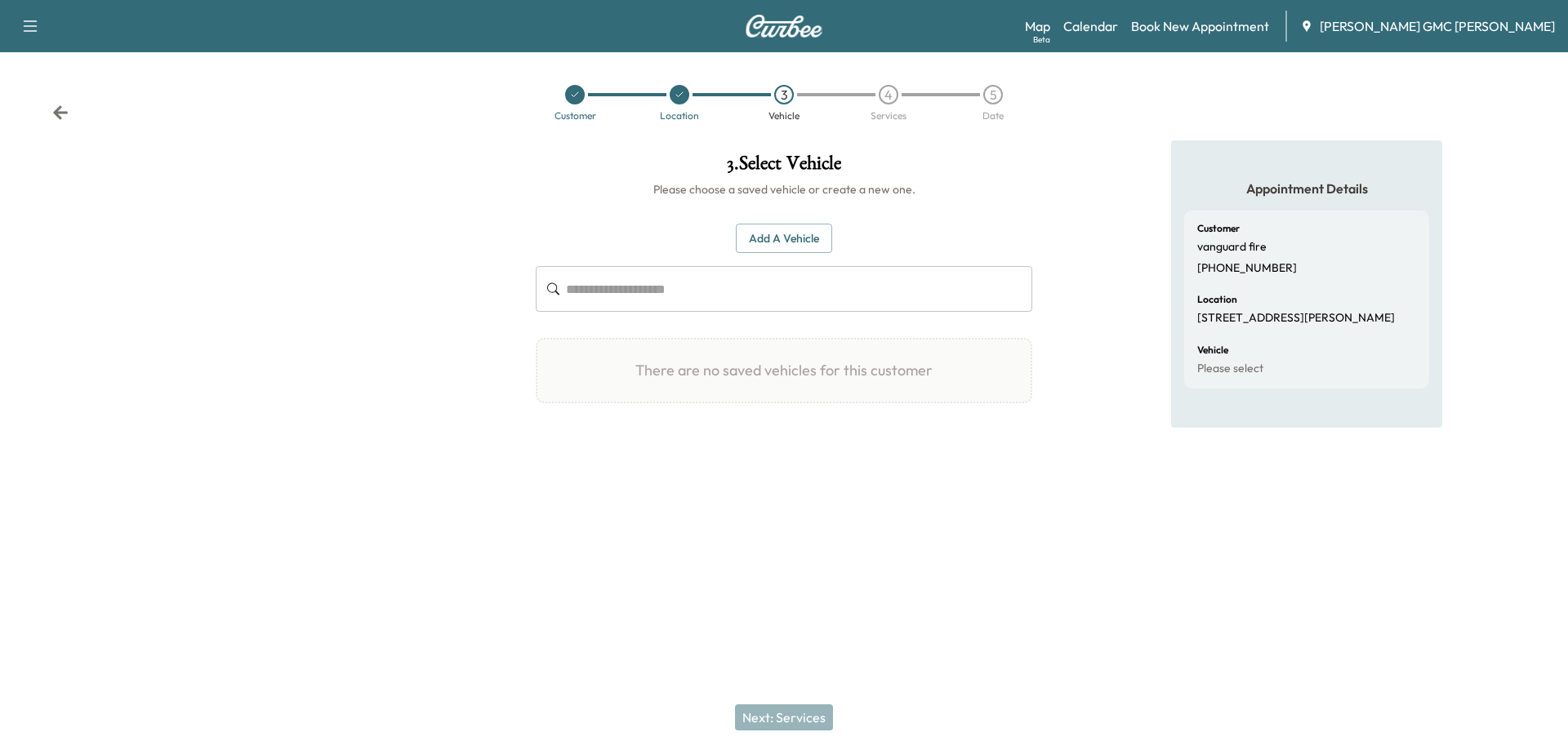
click at [805, 232] on button "Add a Vehicle" at bounding box center [784, 239] width 97 height 30
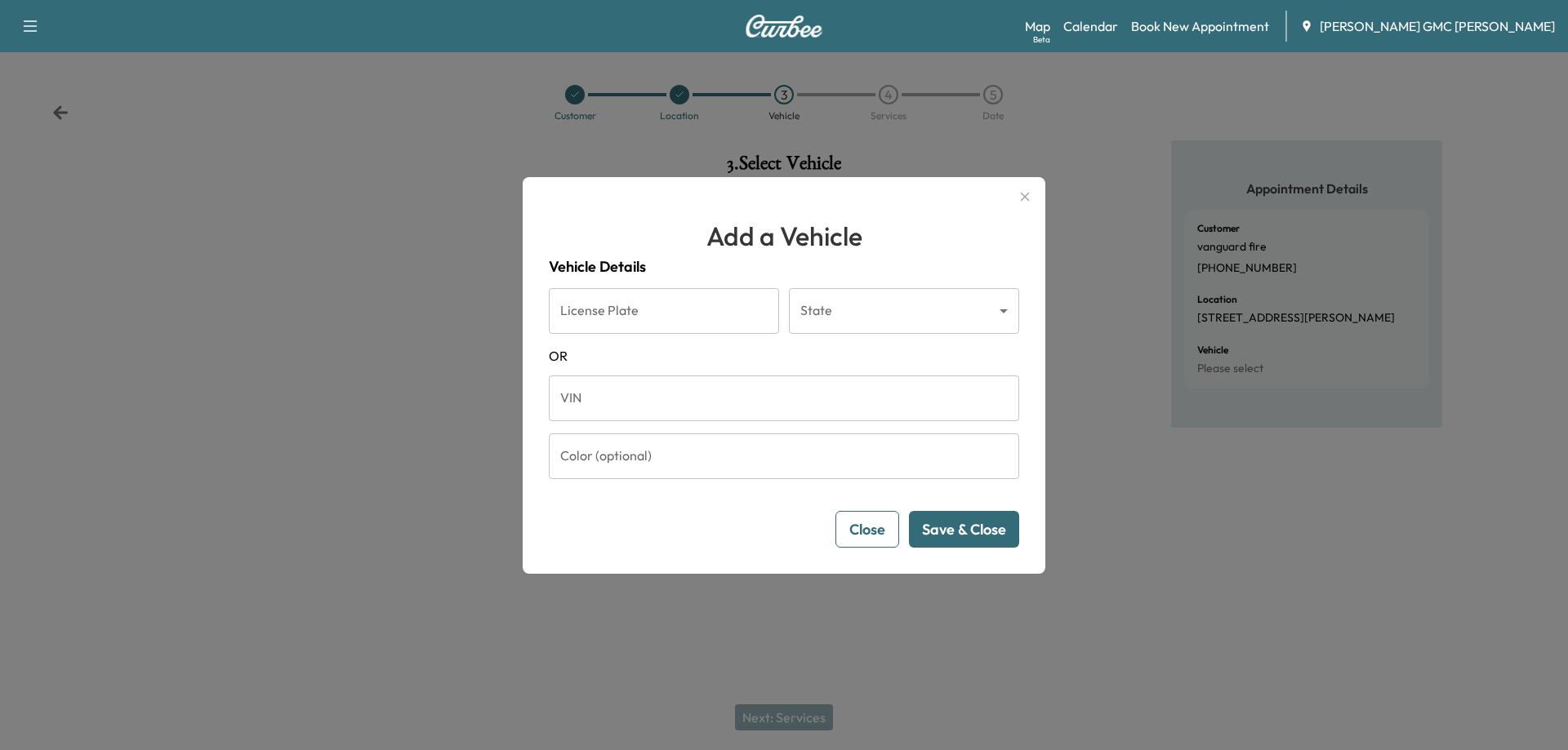
click at [778, 406] on input "VIN" at bounding box center [784, 398] width 471 height 45
paste input "**********"
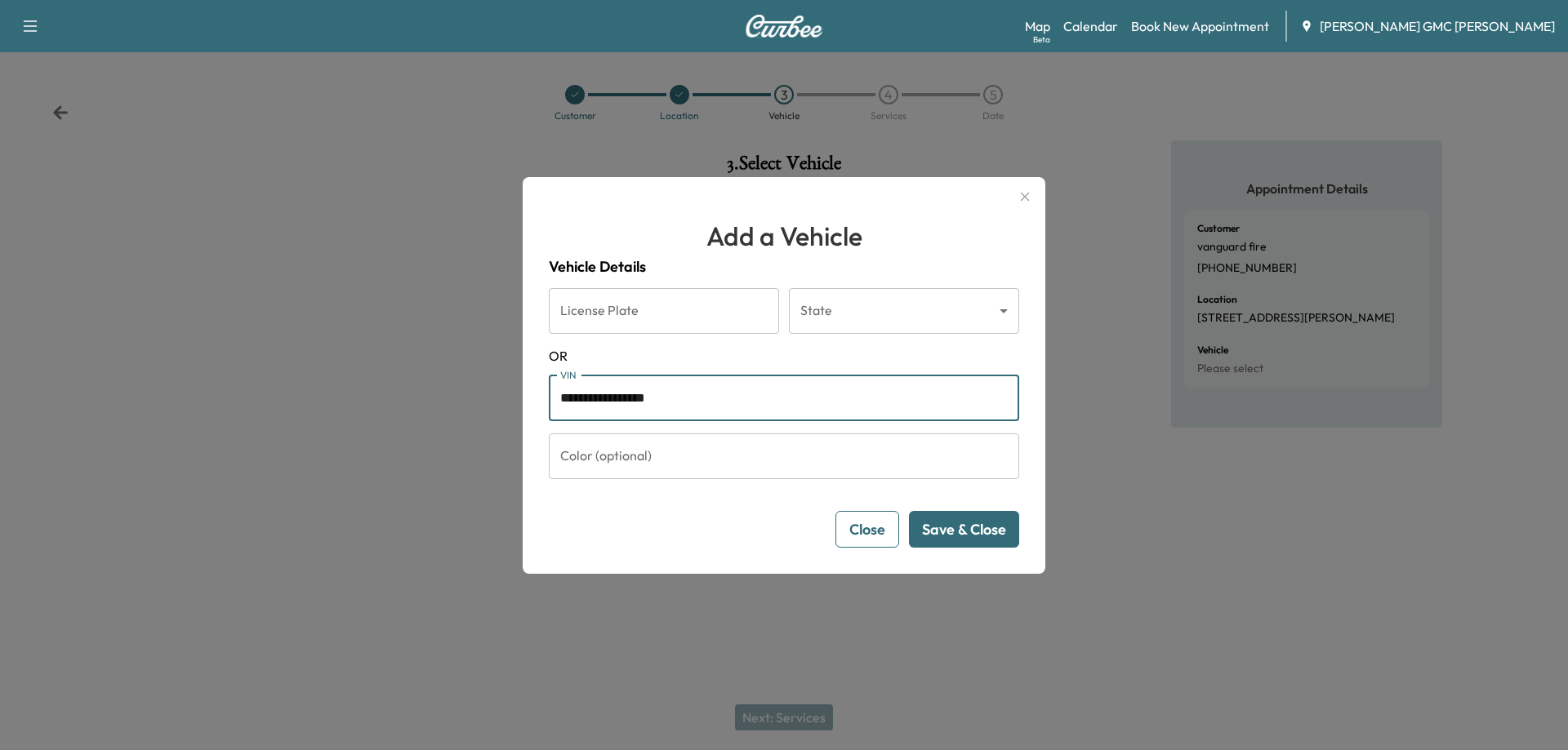
type input "**********"
click at [978, 526] on button "Save & Close" at bounding box center [964, 529] width 110 height 37
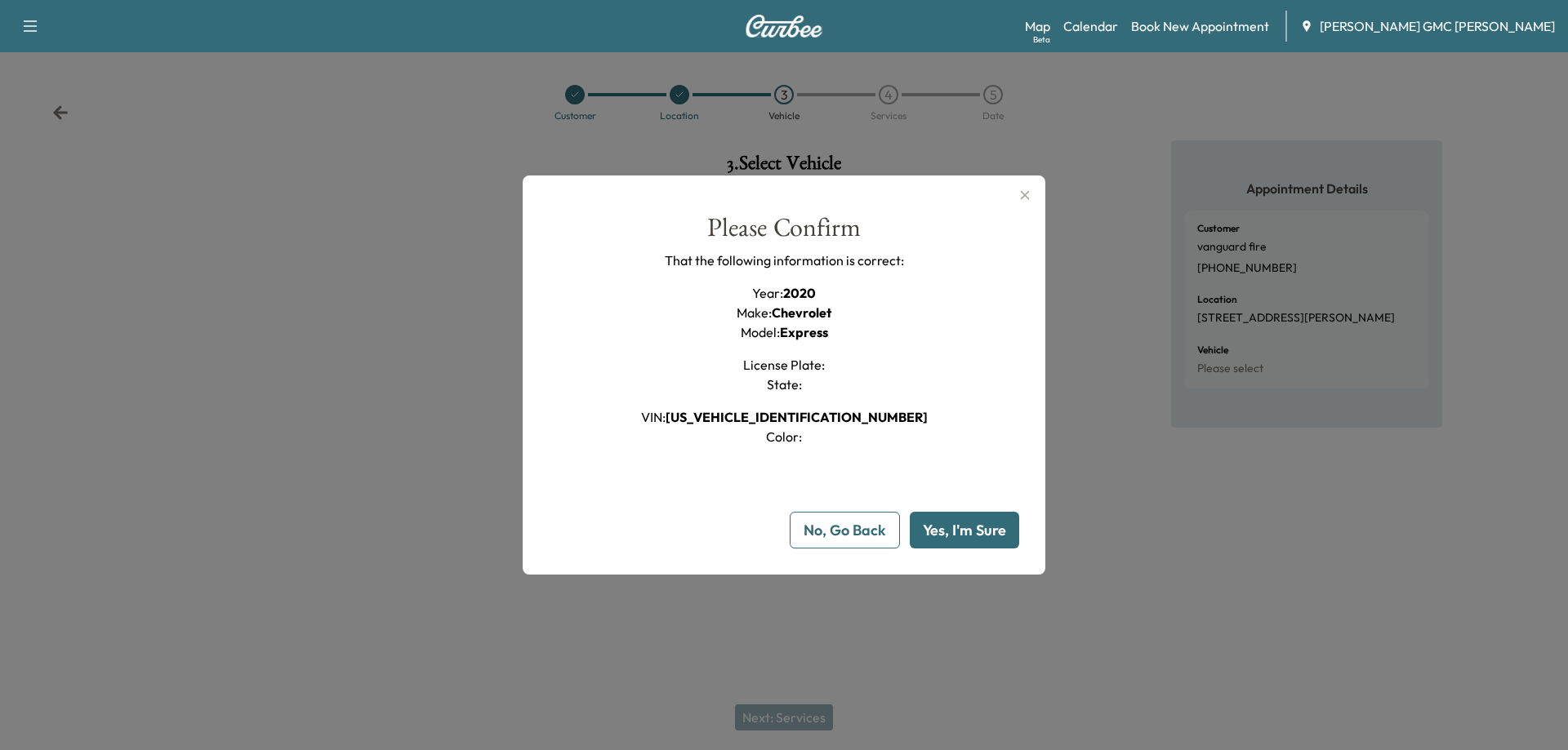
click at [971, 525] on button "Yes, I'm Sure" at bounding box center [965, 530] width 109 height 37
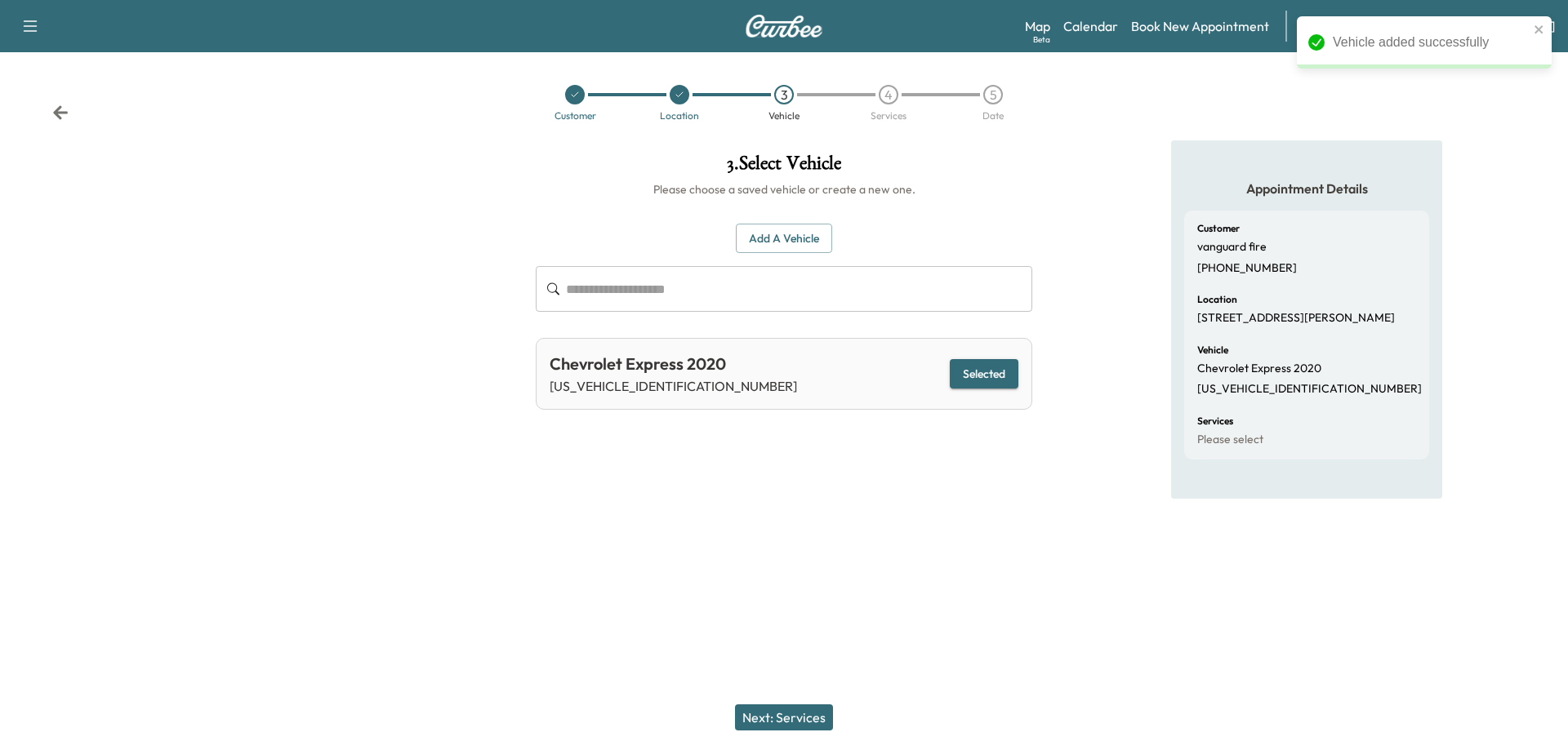
click at [801, 714] on button "Next: Services" at bounding box center [784, 717] width 98 height 26
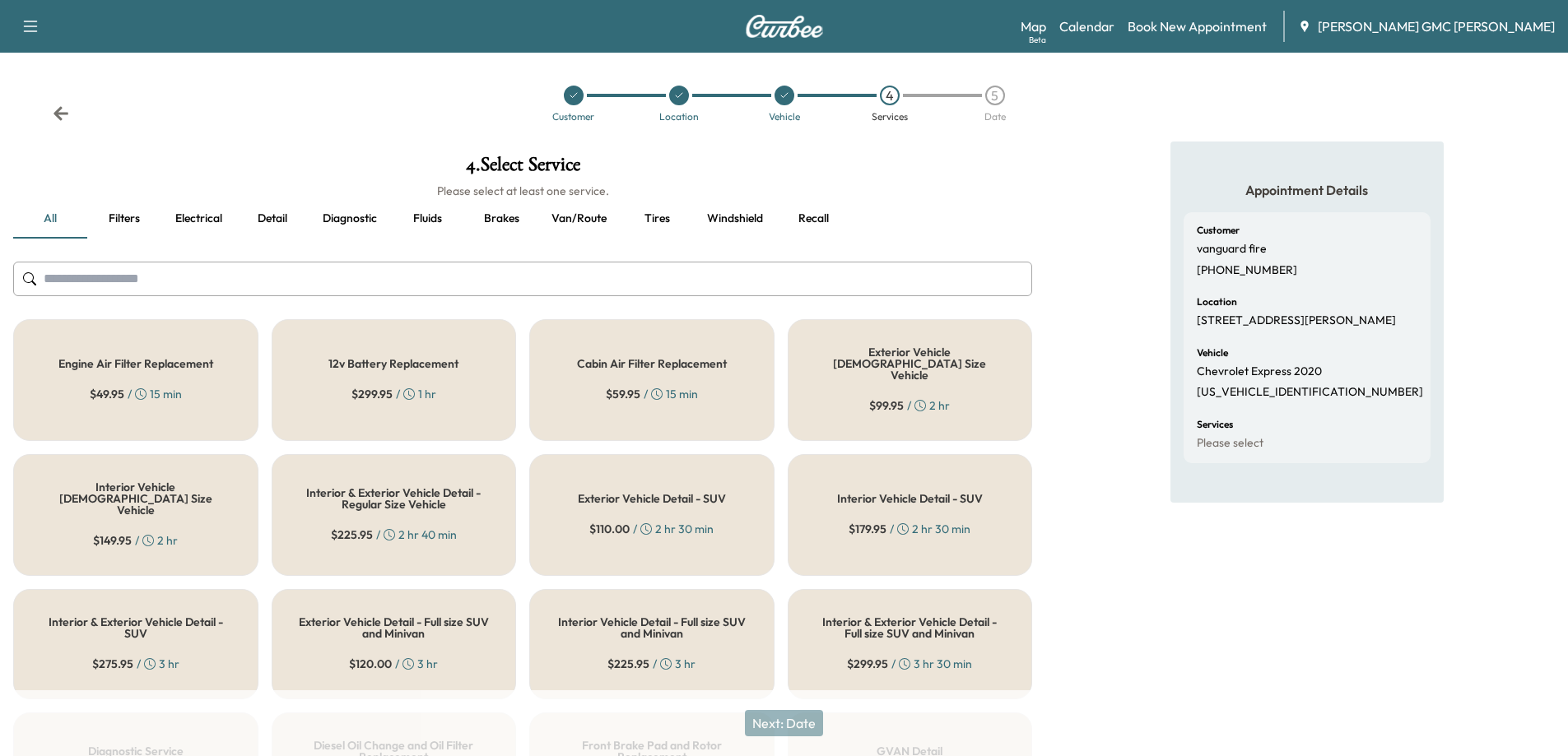
click at [366, 215] on button "Diagnostic" at bounding box center [349, 218] width 80 height 40
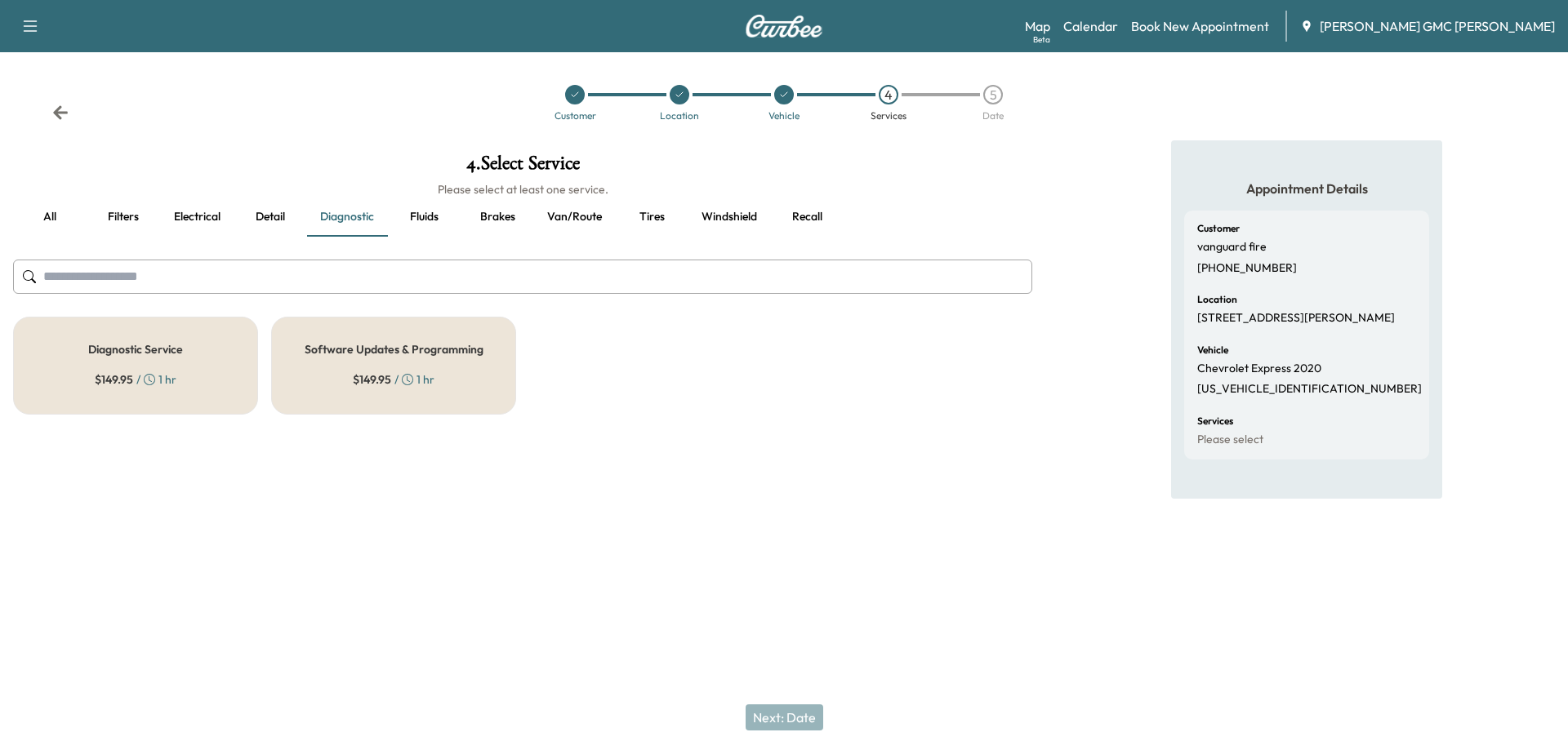
click at [120, 344] on h5 "Diagnostic Service" at bounding box center [135, 349] width 95 height 12
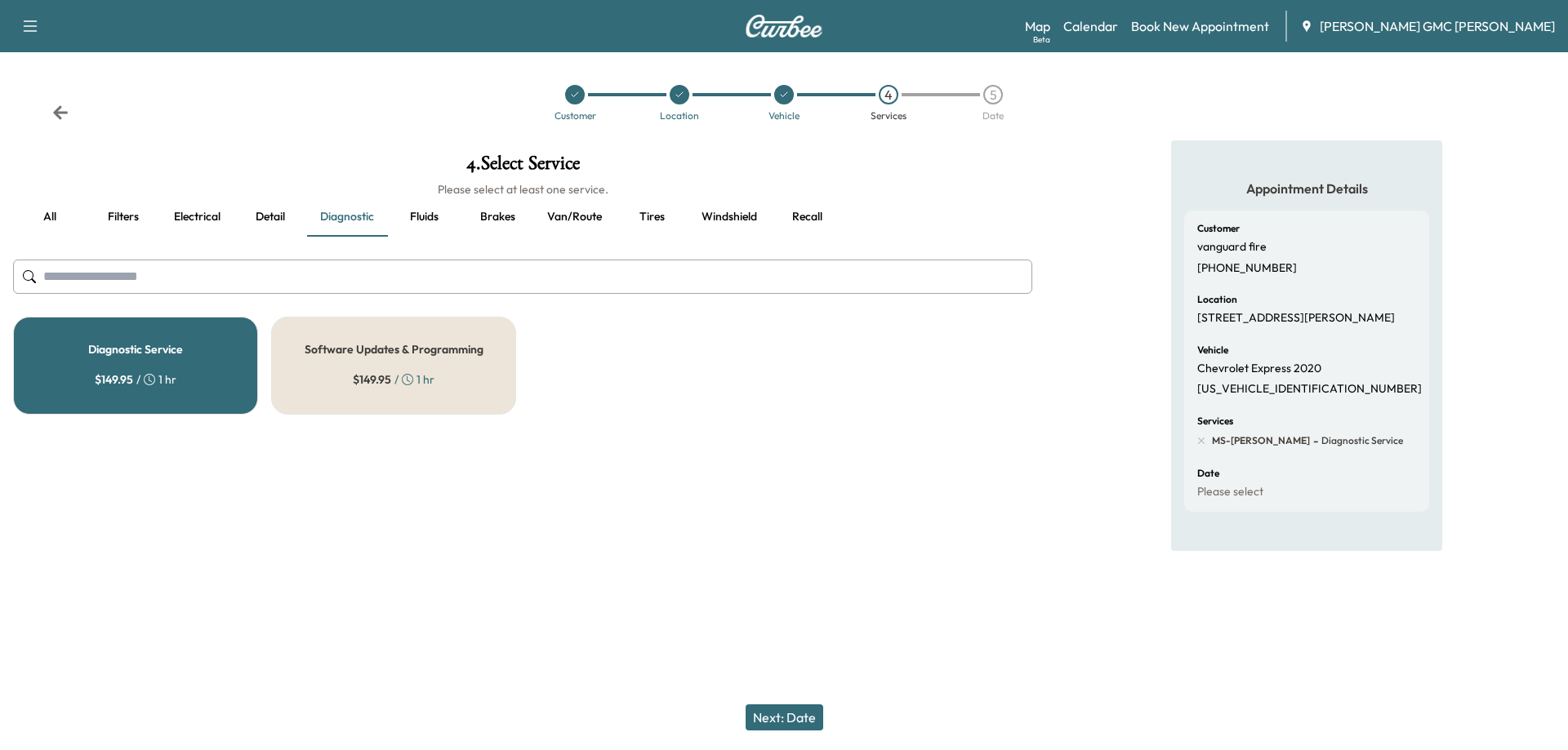
click at [772, 702] on div "Next: Date" at bounding box center [784, 717] width 1568 height 66
click at [788, 721] on button "Next: Date" at bounding box center [784, 717] width 77 height 26
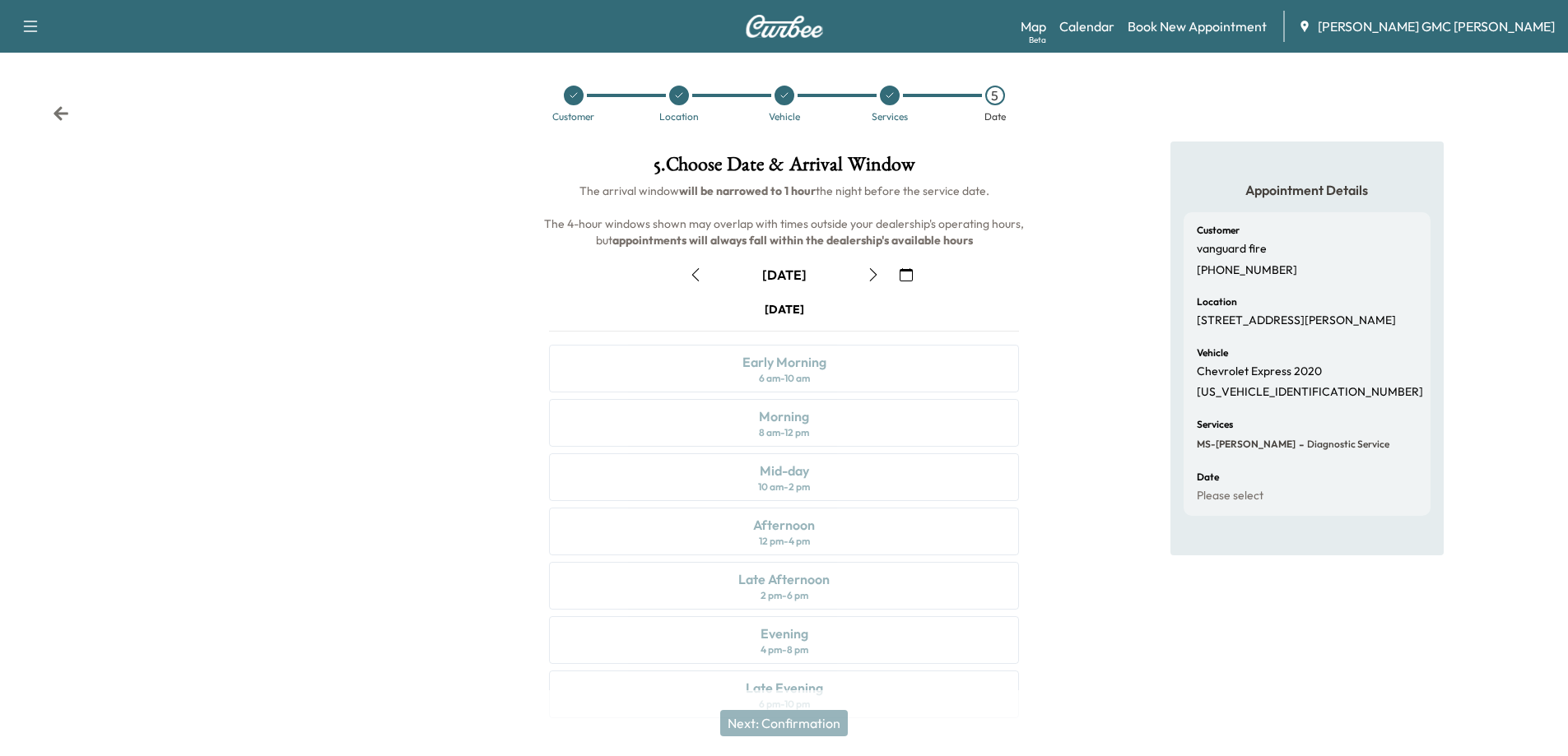
click at [906, 276] on icon "button" at bounding box center [906, 275] width 14 height 14
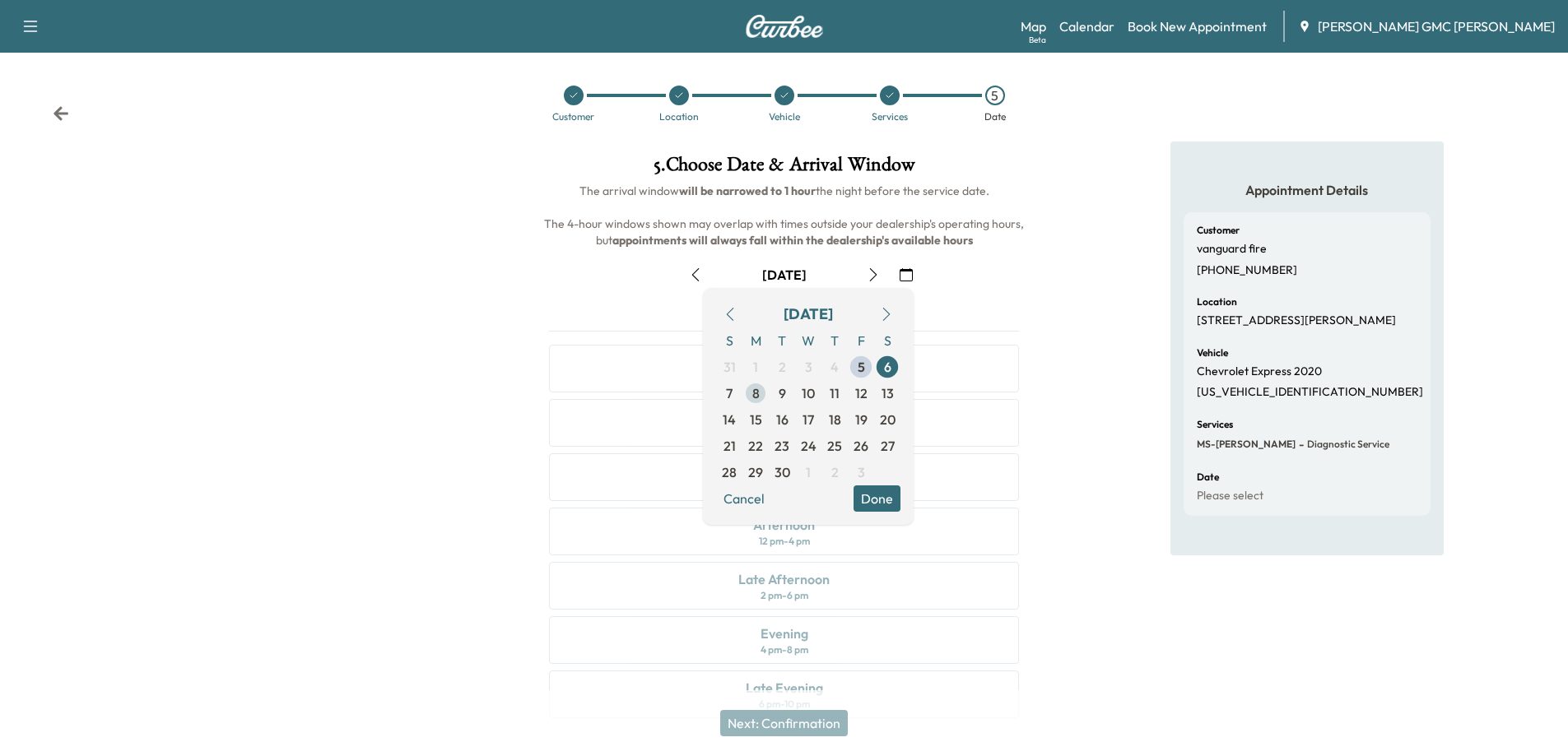
click at [751, 399] on span "8" at bounding box center [756, 393] width 26 height 26
click at [874, 493] on button "Done" at bounding box center [877, 498] width 47 height 26
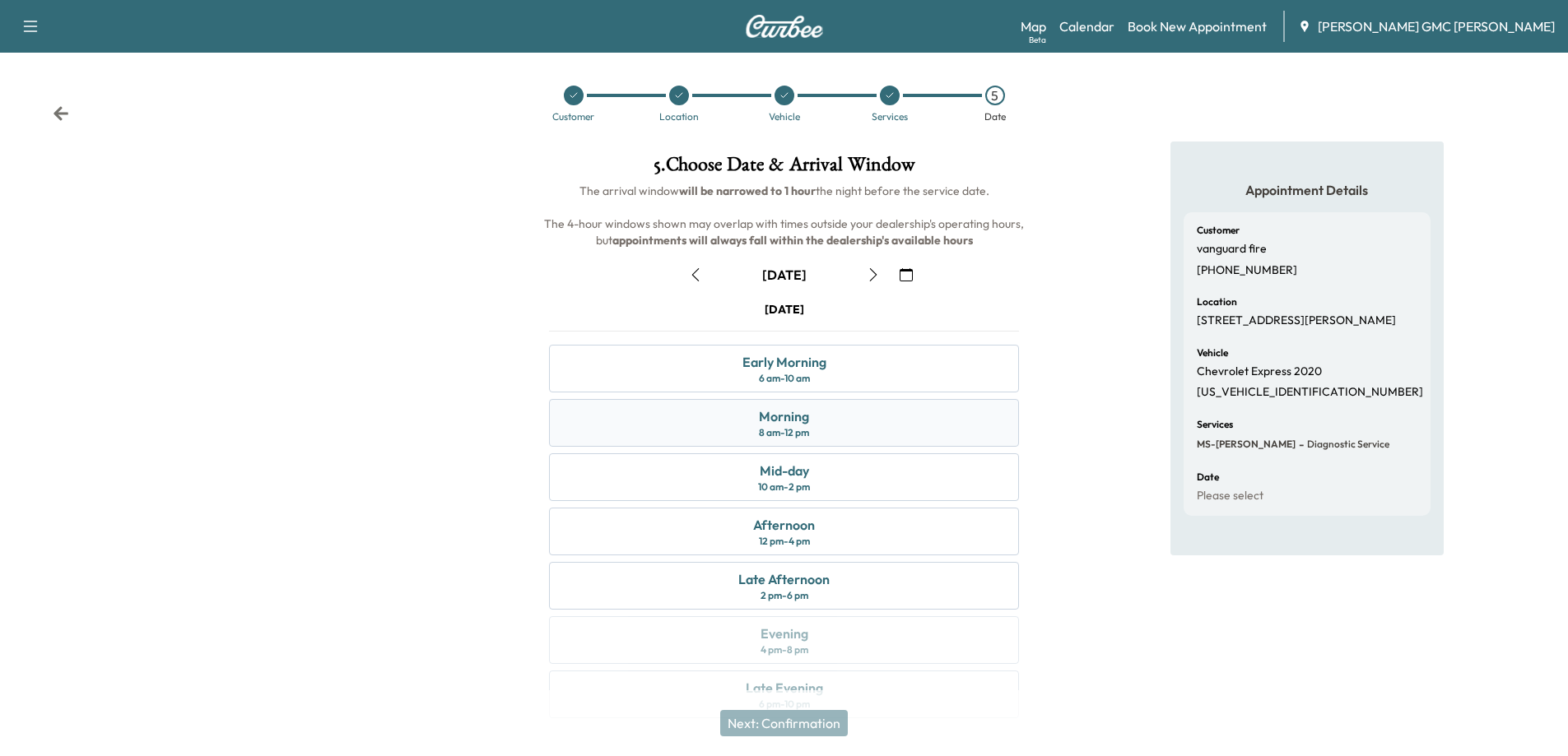
click at [861, 433] on div "Morning 8 am - 12 pm" at bounding box center [784, 422] width 470 height 47
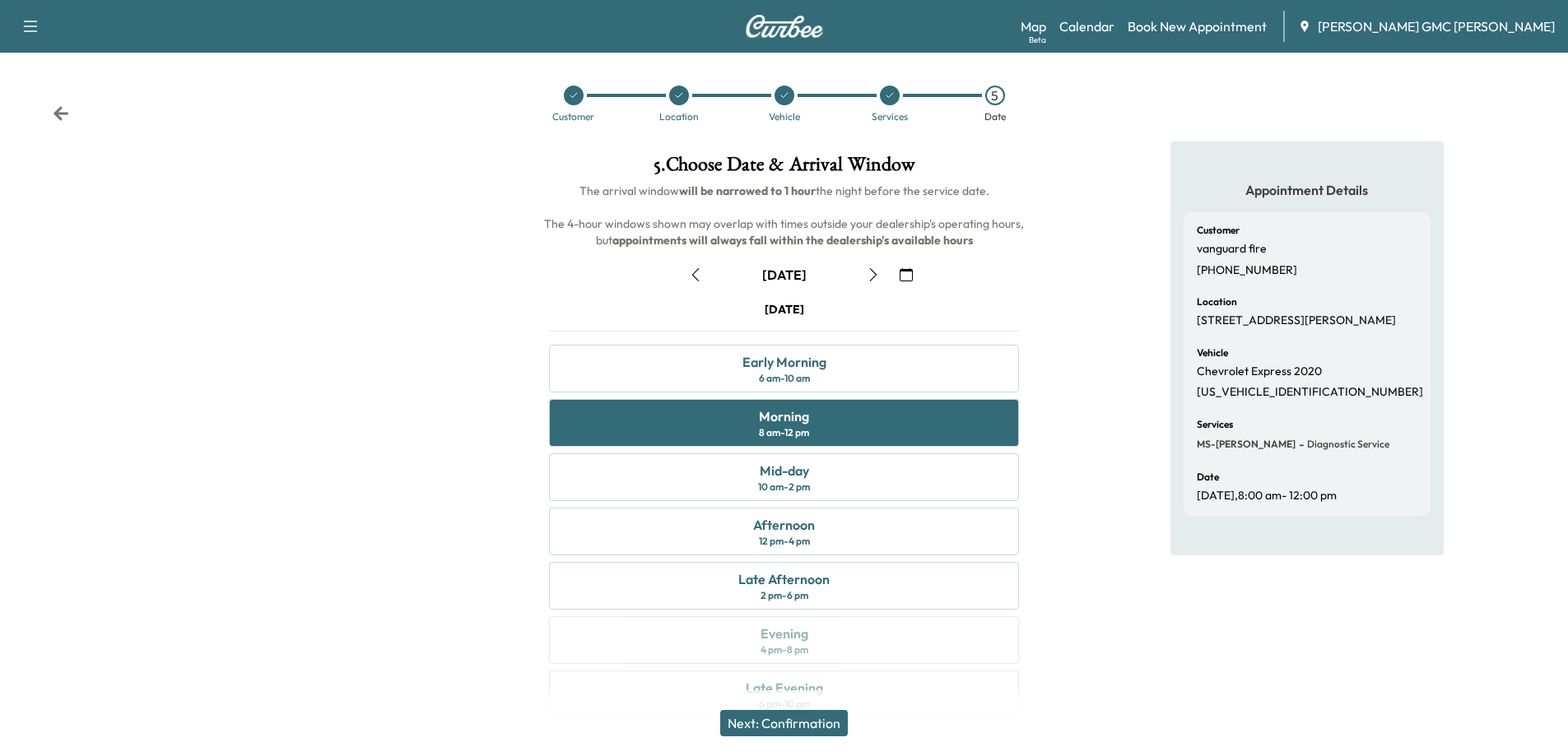
click at [812, 735] on button "Next: Confirmation" at bounding box center [784, 723] width 128 height 26
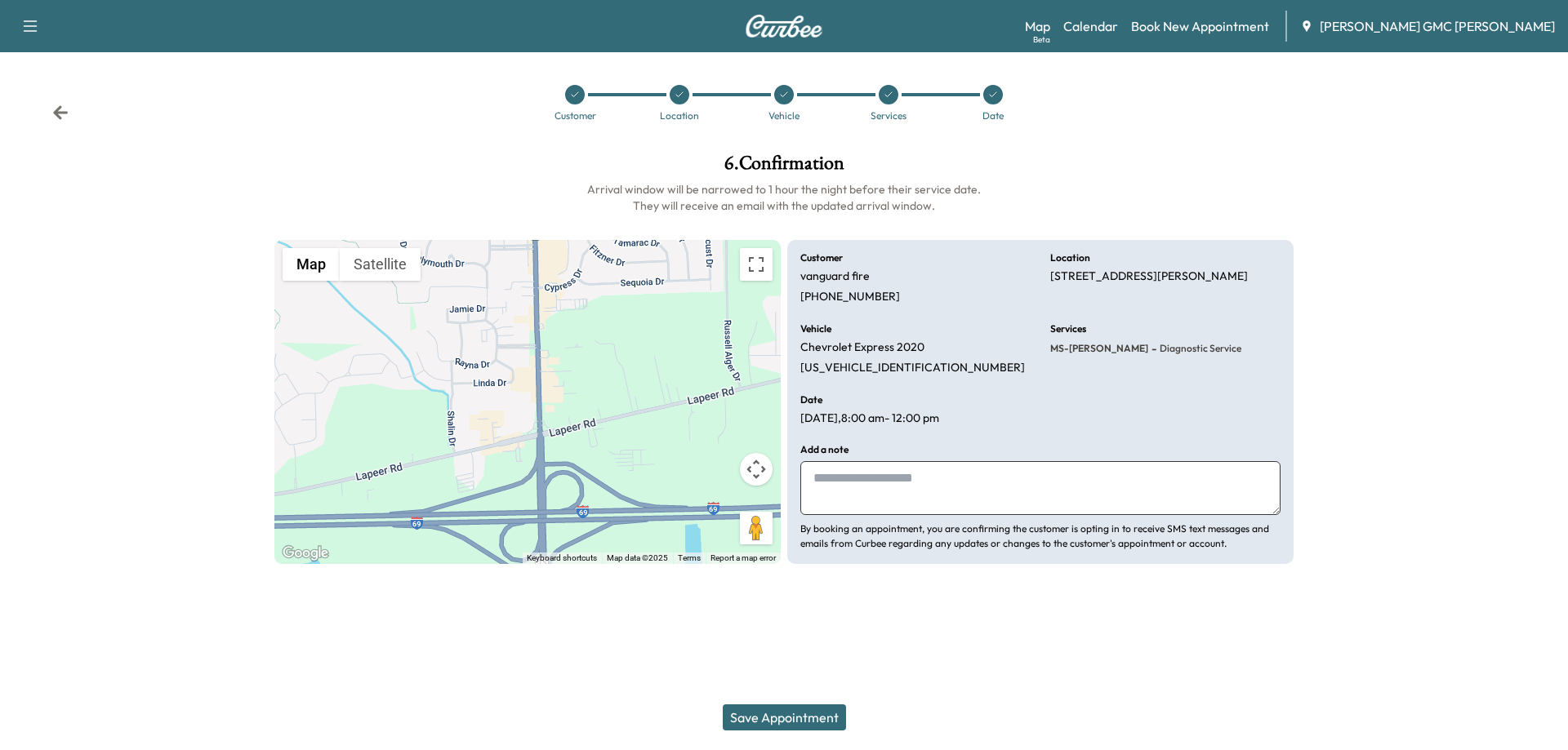
click at [961, 483] on textarea at bounding box center [1039, 488] width 480 height 54
type textarea "**********"
click at [800, 715] on button "Save Appointment" at bounding box center [784, 717] width 124 height 26
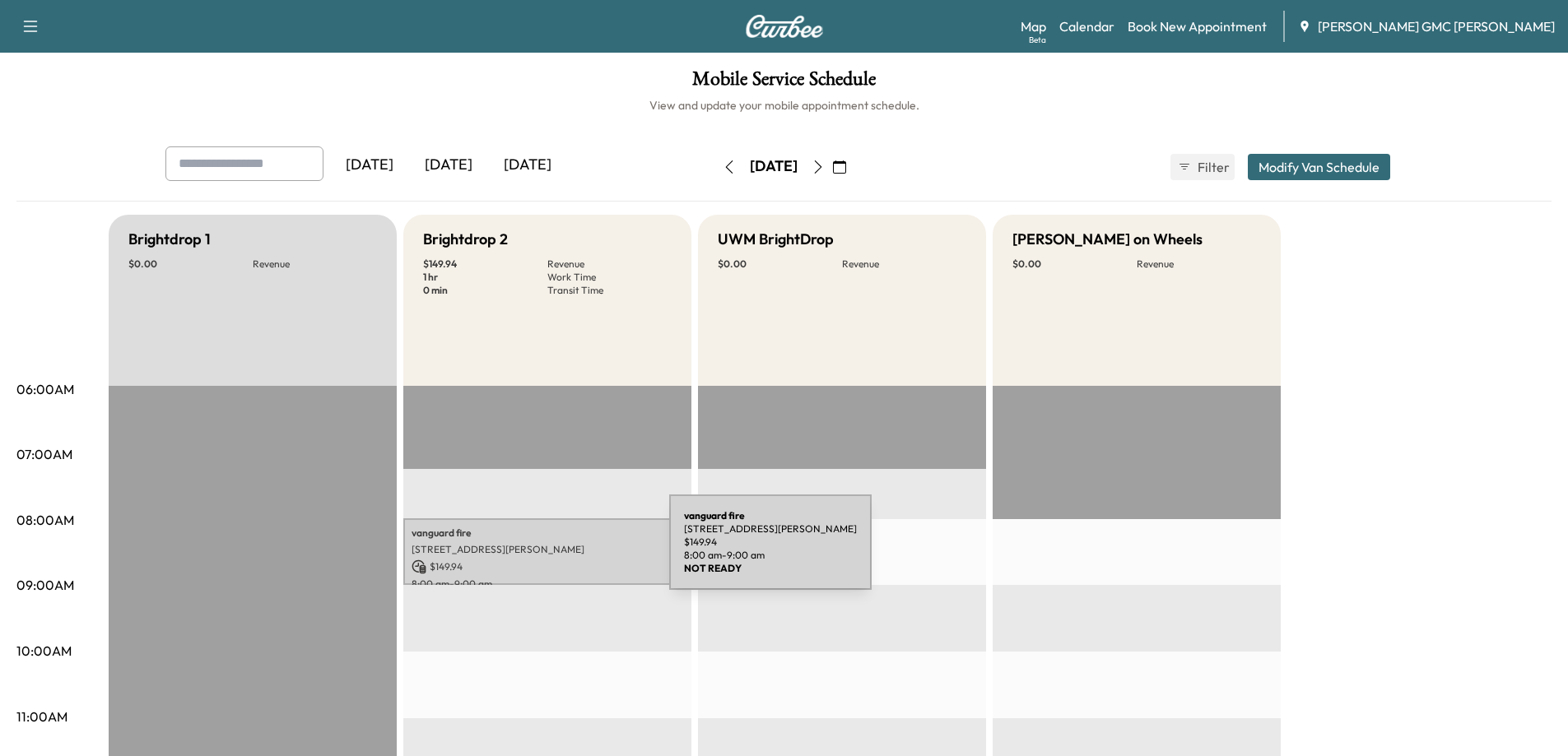
click at [546, 551] on p "1146 S State Rd, Davison, MI 48423, USA" at bounding box center [547, 549] width 272 height 14
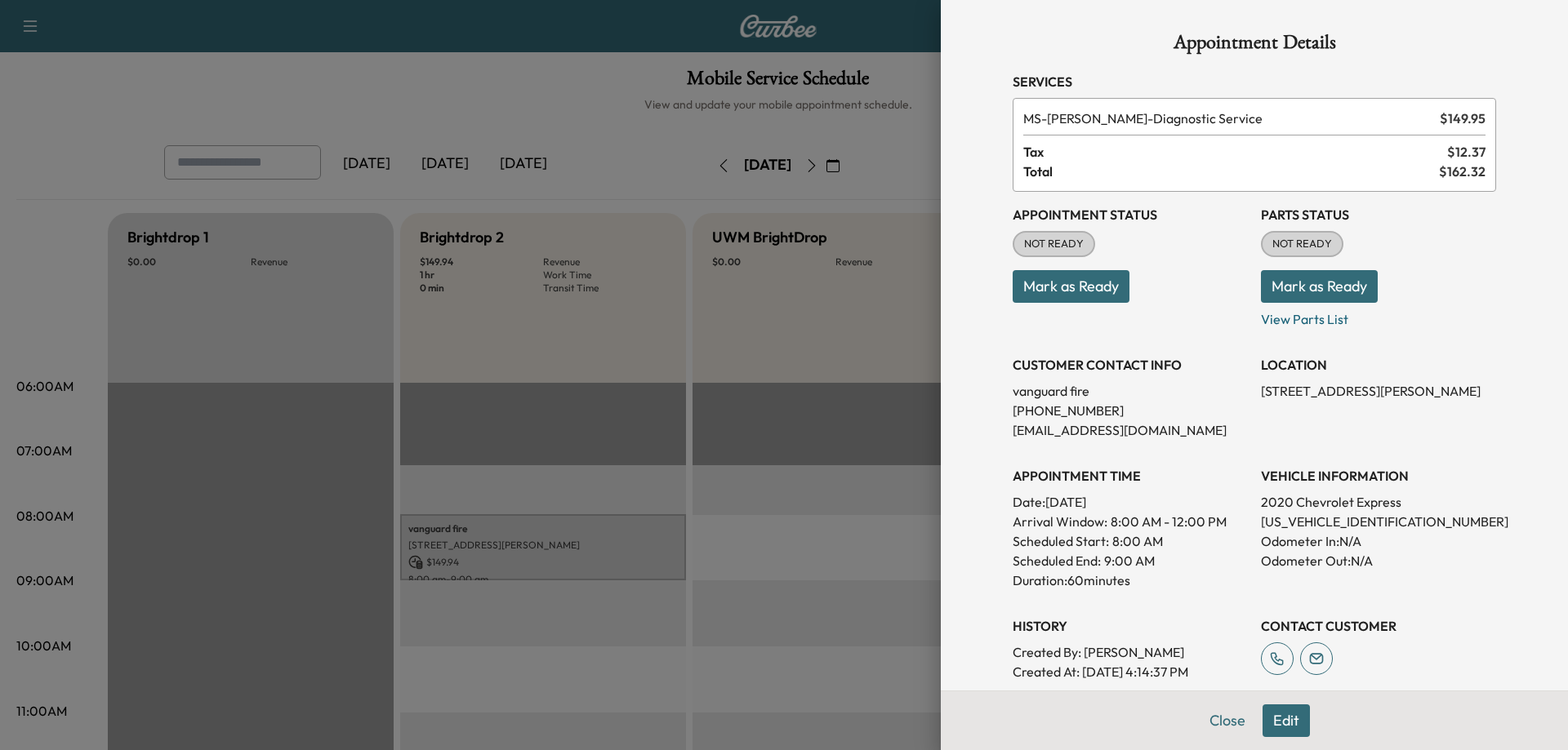
click at [1274, 724] on button "Edit" at bounding box center [1286, 721] width 47 height 33
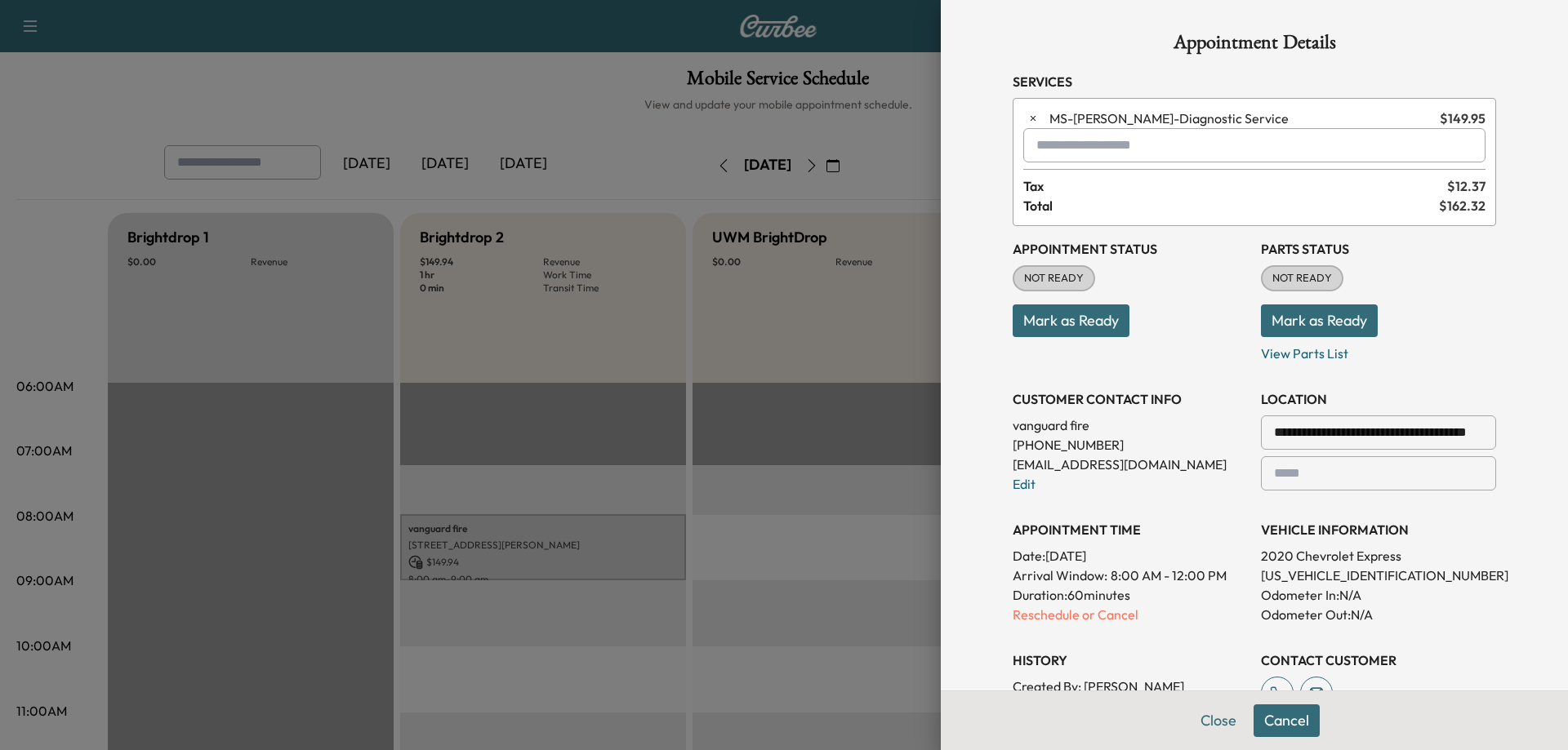
click at [881, 350] on div at bounding box center [784, 375] width 1568 height 750
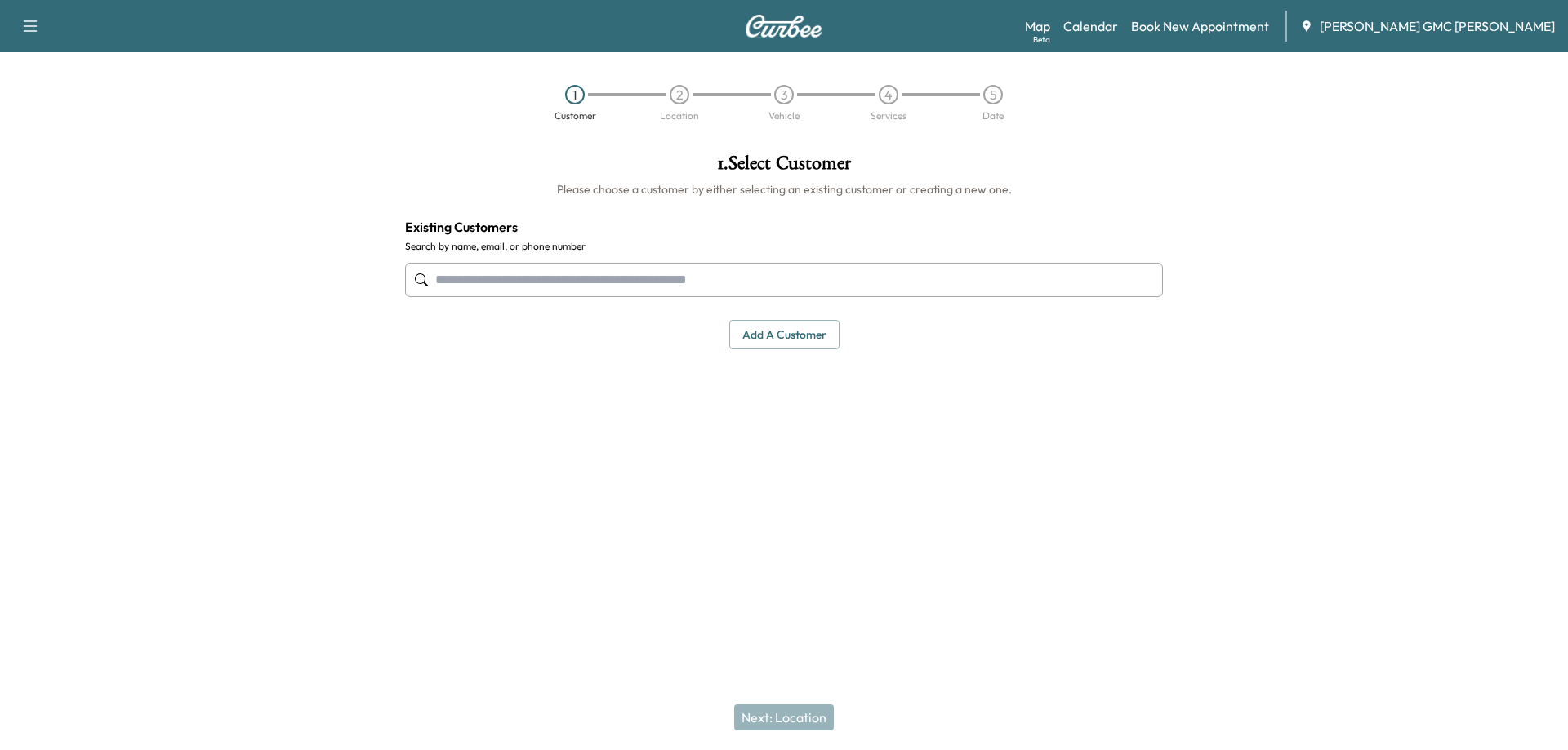
click at [26, 18] on icon "button" at bounding box center [29, 25] width 19 height 19
click at [71, 56] on link "Support" at bounding box center [57, 55] width 61 height 19
